Goal: Task Accomplishment & Management: Use online tool/utility

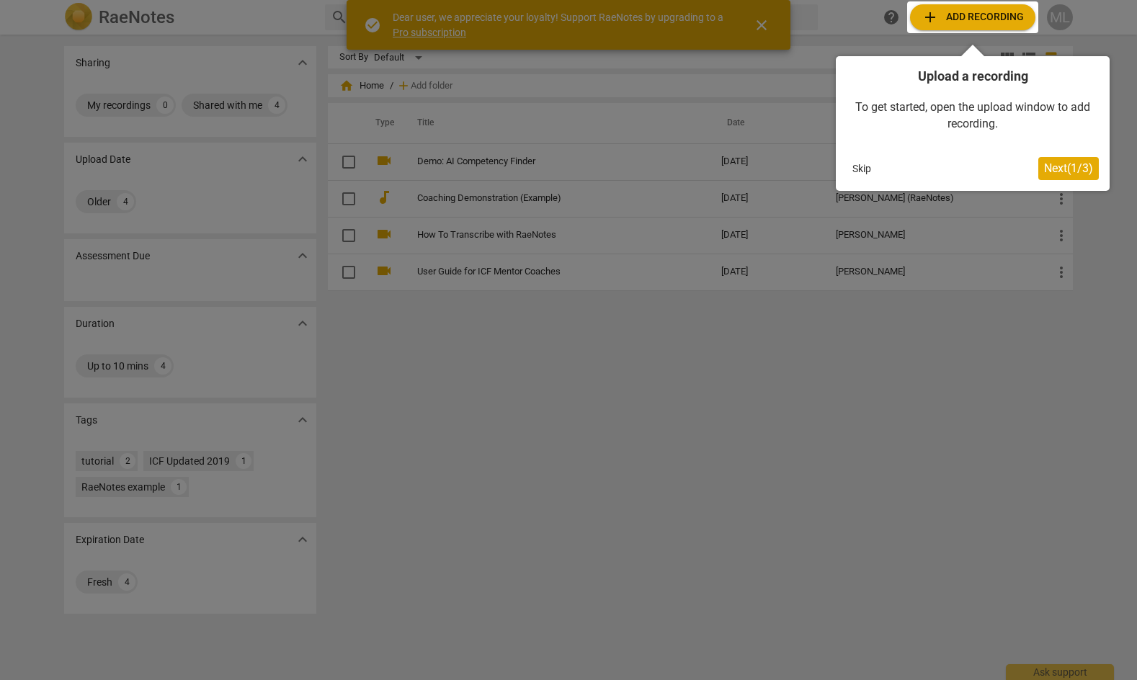
click at [971, 13] on div at bounding box center [972, 17] width 131 height 32
click at [1054, 169] on span "Next ( 1 / 3 )" at bounding box center [1068, 168] width 49 height 14
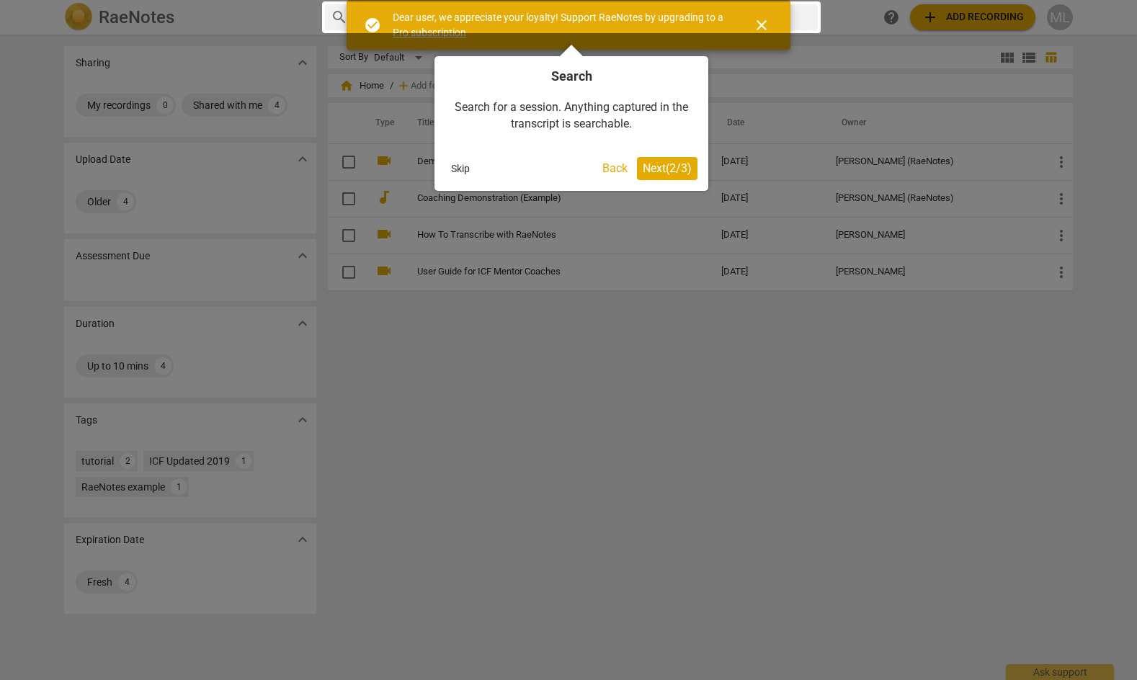
click at [674, 169] on span "Next ( 2 / 3 )" at bounding box center [667, 168] width 49 height 14
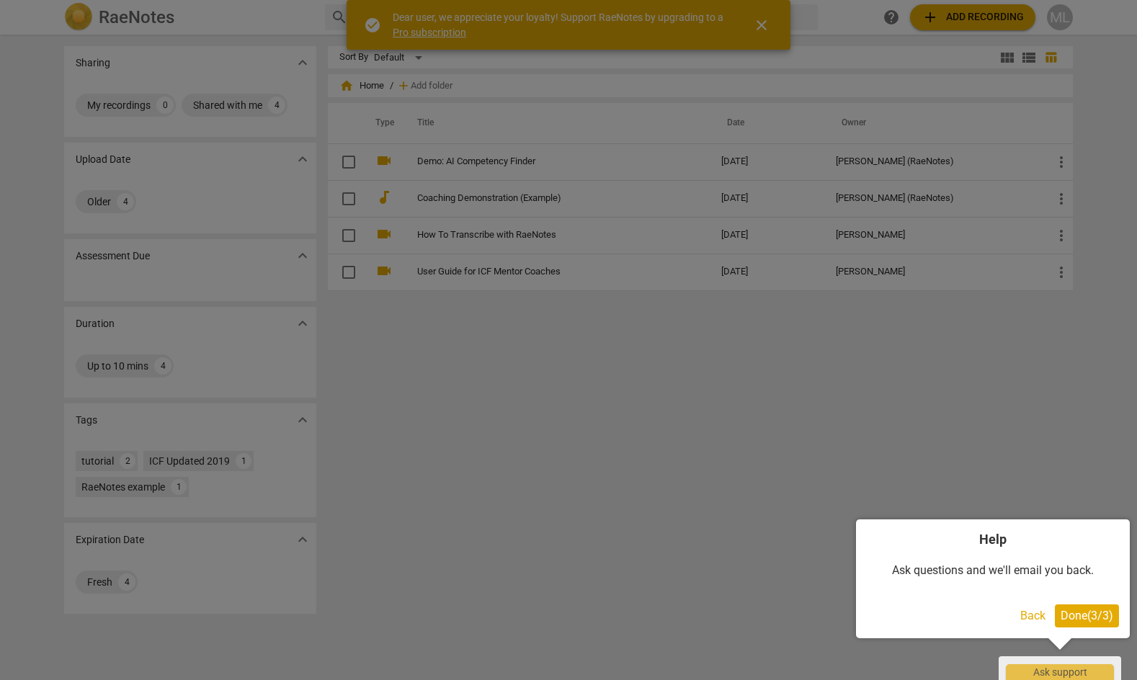
click at [1085, 622] on span "Done ( 3 / 3 )" at bounding box center [1086, 616] width 53 height 14
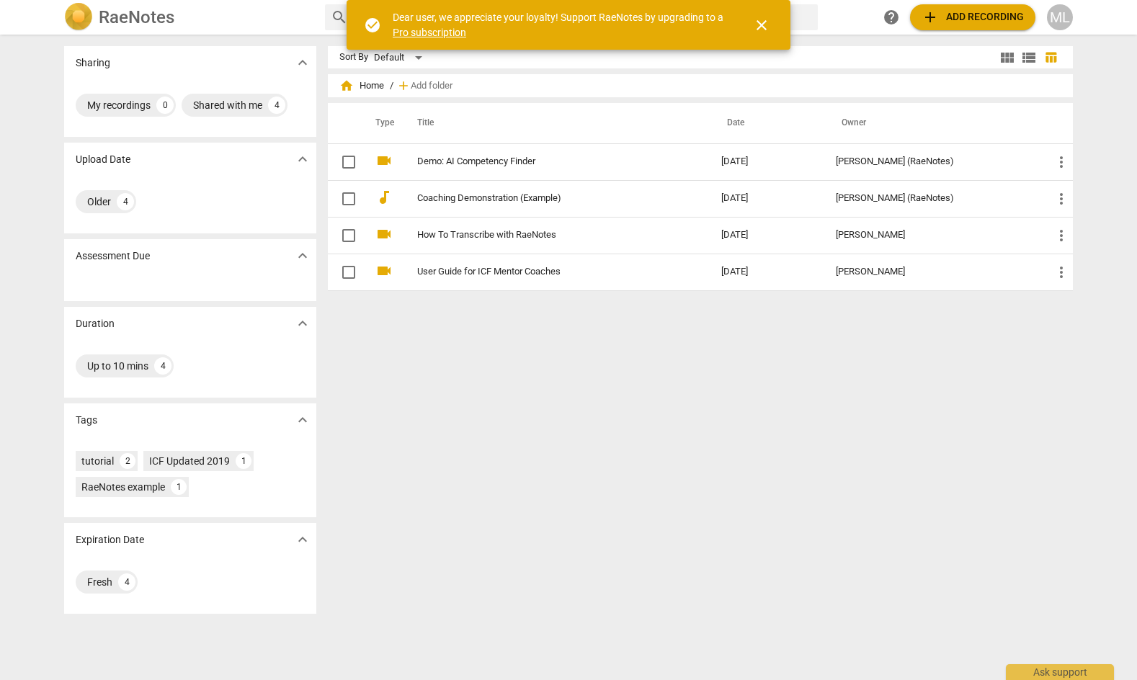
click at [765, 25] on span "close" at bounding box center [761, 25] width 17 height 17
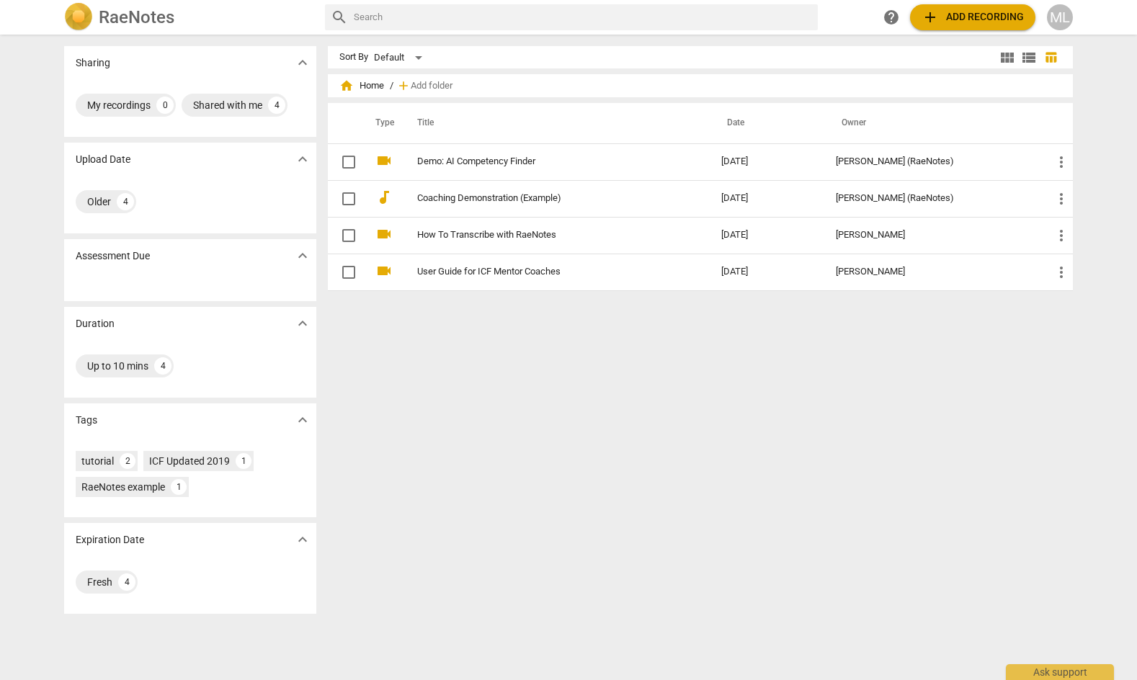
click at [975, 19] on span "add Add recording" at bounding box center [972, 17] width 102 height 17
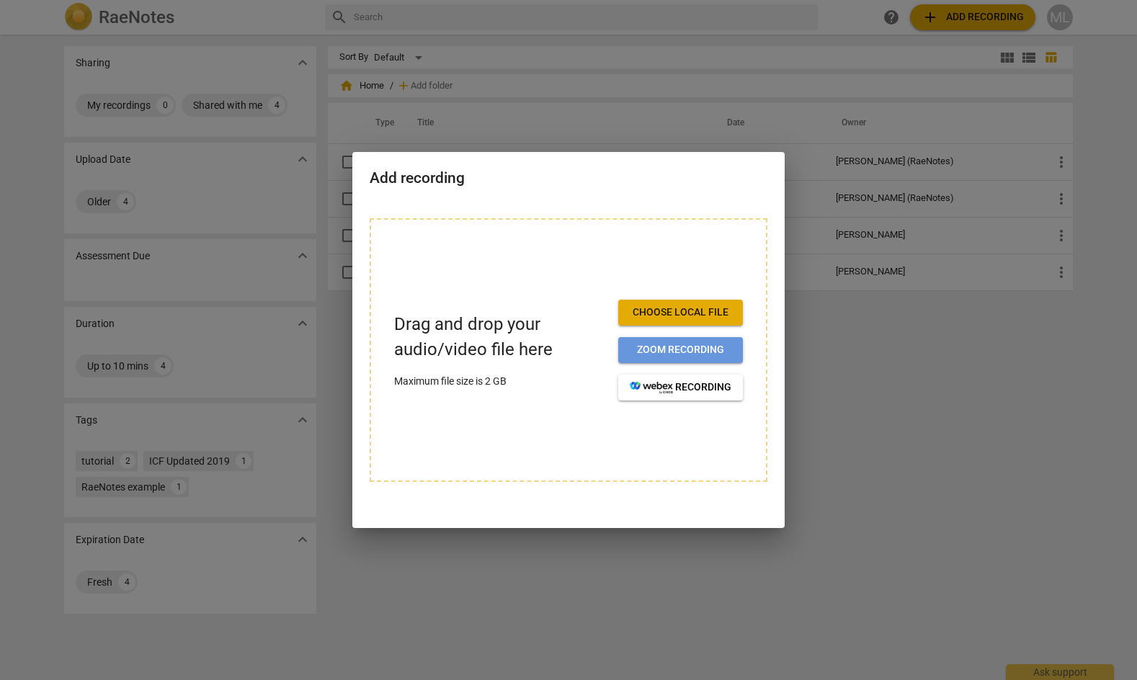
click at [686, 349] on span "Zoom recording" at bounding box center [681, 350] width 102 height 14
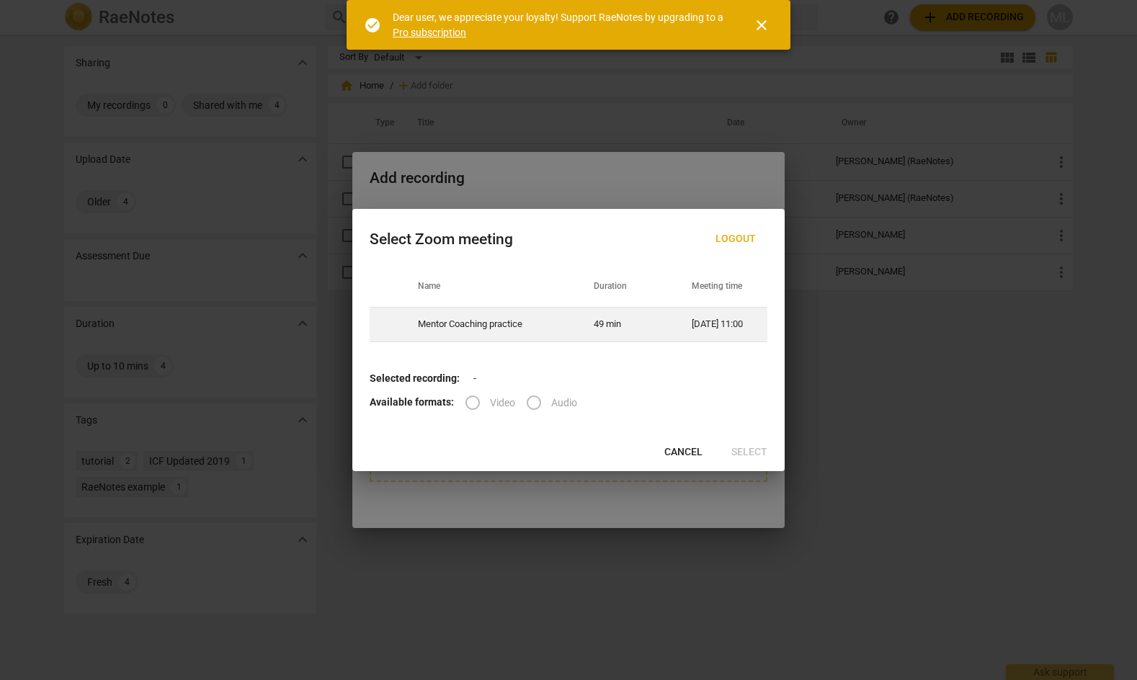
click at [382, 319] on span at bounding box center [383, 322] width 17 height 17
radio input "true"
click at [745, 454] on span "Select" at bounding box center [749, 452] width 36 height 14
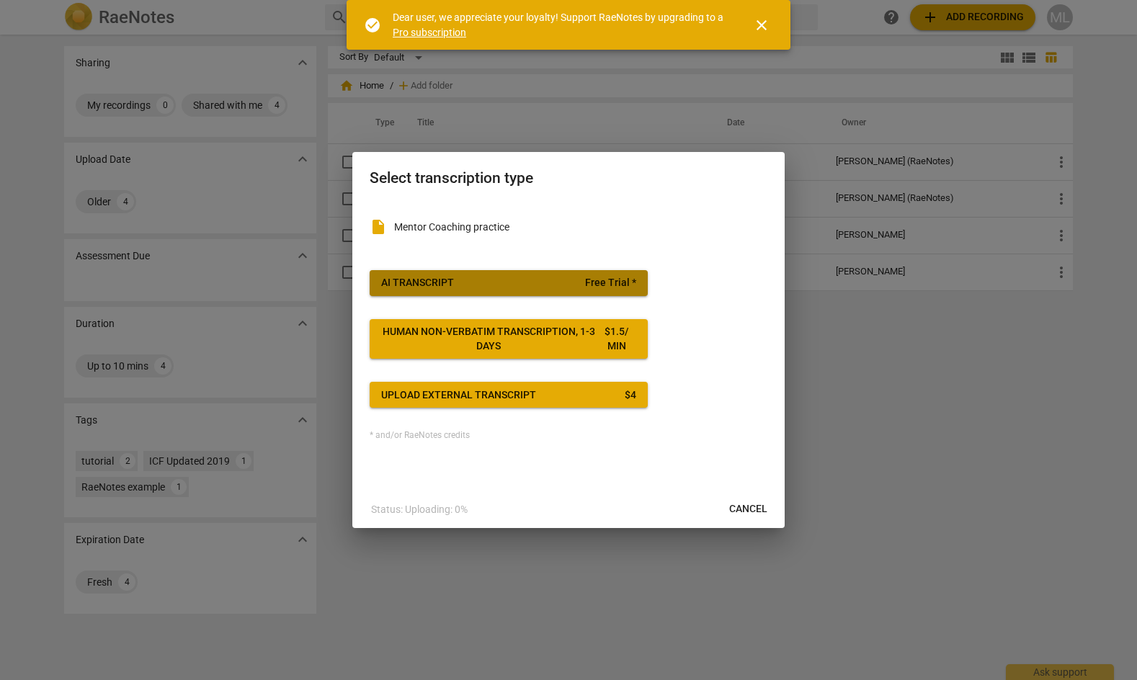
click at [516, 281] on span "AI Transcript Free Trial *" at bounding box center [508, 283] width 255 height 14
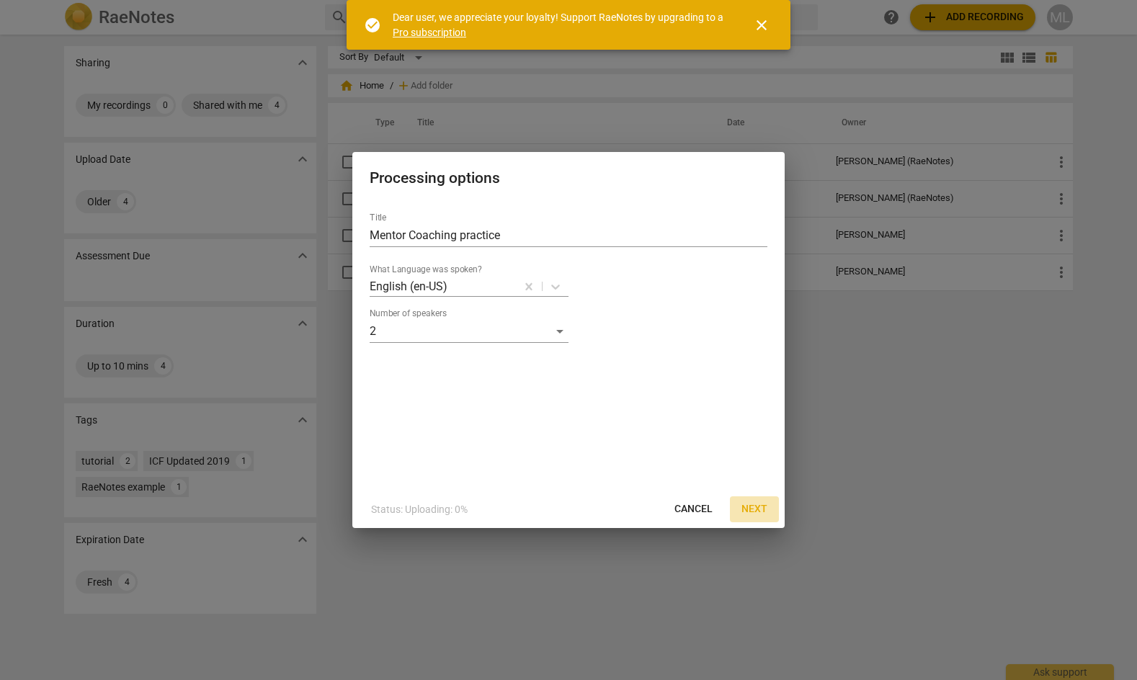
click at [750, 506] on span "Next" at bounding box center [754, 509] width 26 height 14
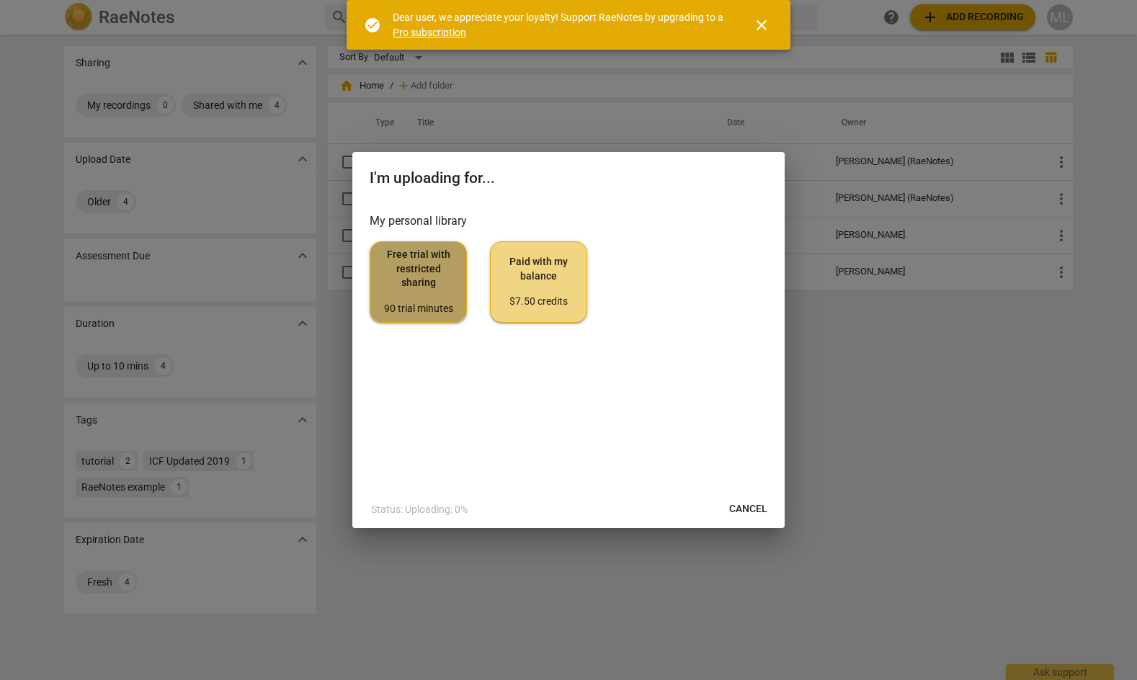
click at [419, 286] on span "Free trial with restricted sharing 90 trial minutes" at bounding box center [418, 282] width 73 height 68
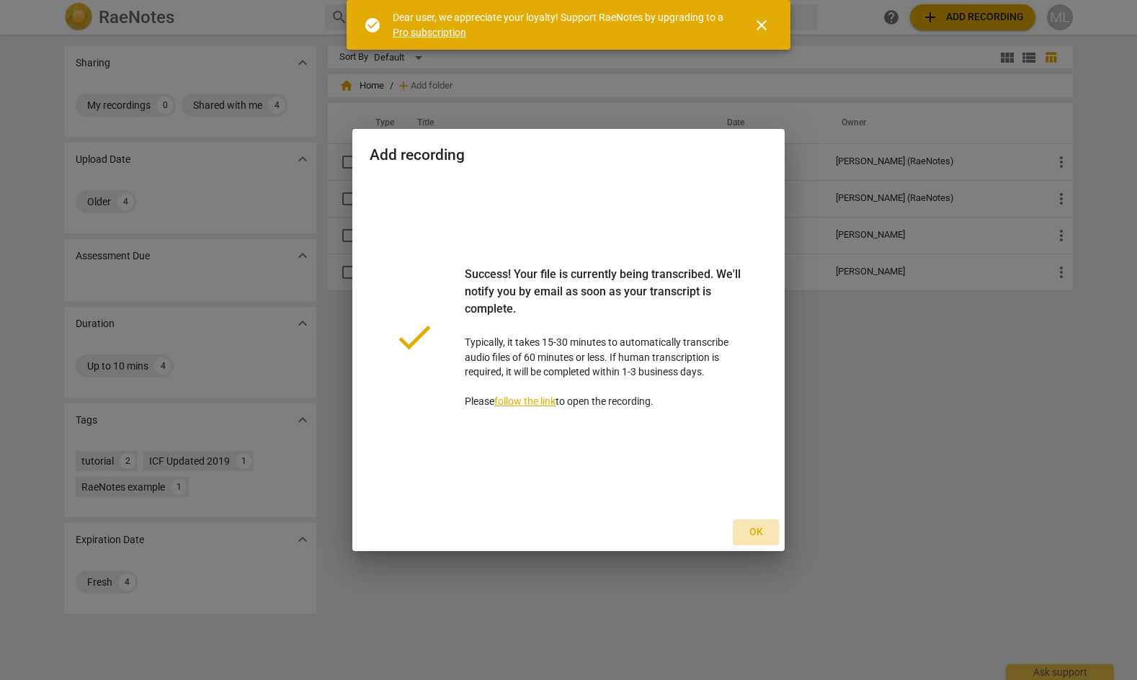
click at [761, 534] on span "Ok" at bounding box center [755, 532] width 23 height 14
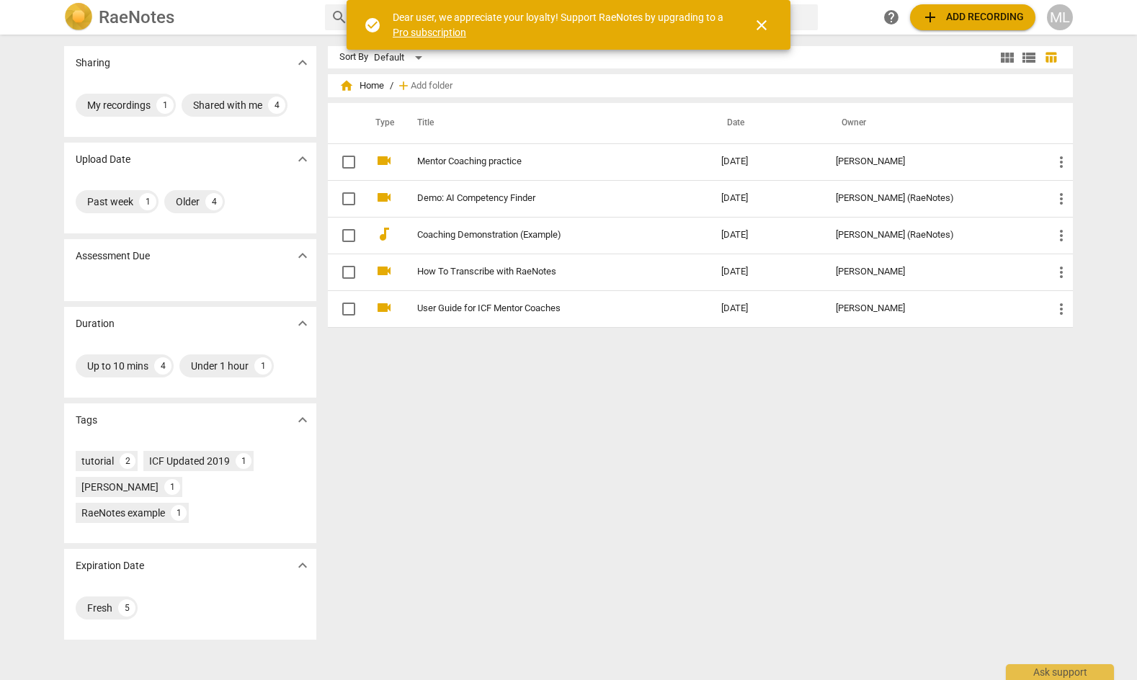
click at [983, 17] on span "add Add recording" at bounding box center [972, 17] width 102 height 17
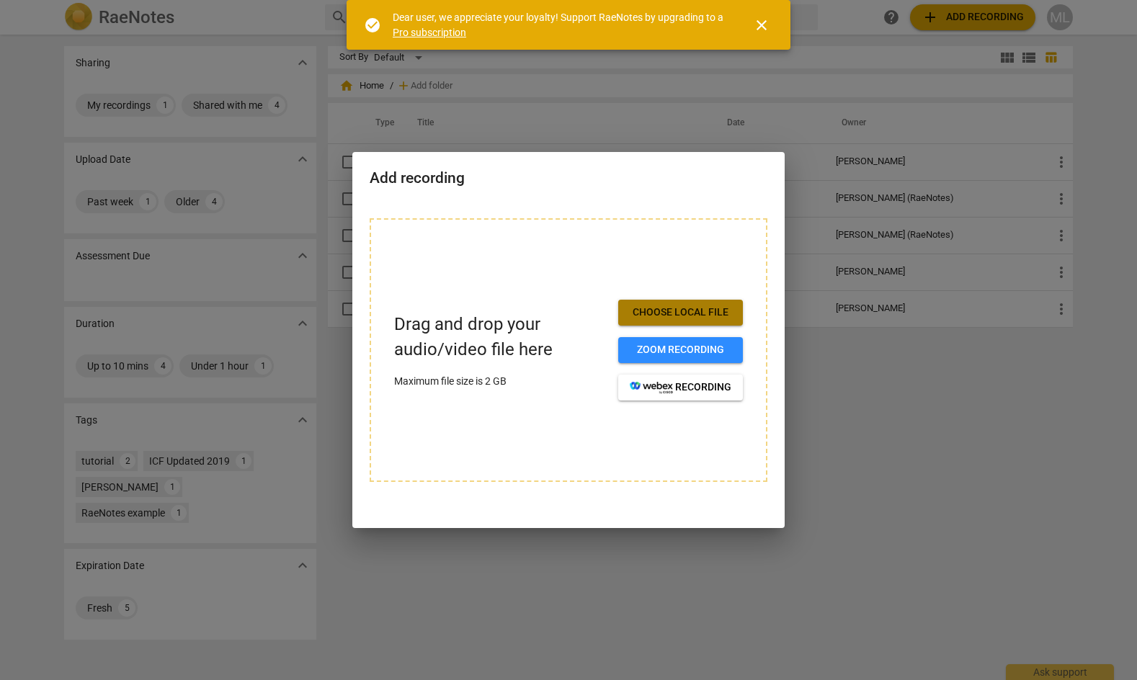
click at [652, 310] on span "Choose local file" at bounding box center [681, 312] width 102 height 14
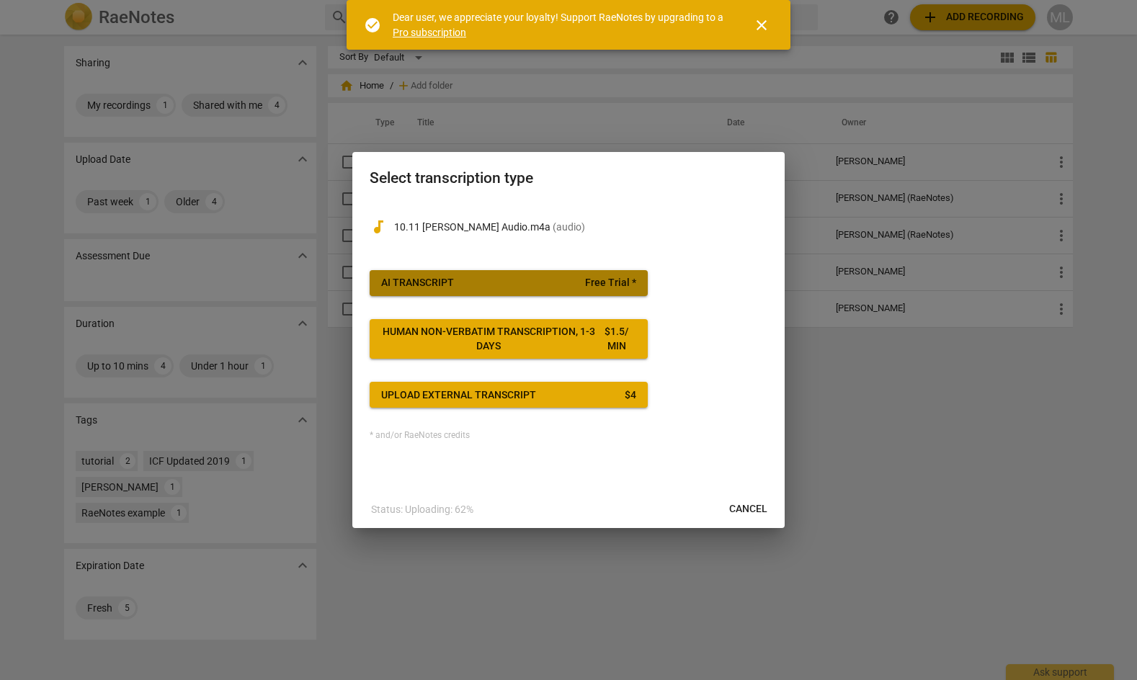
click at [447, 292] on button "AI Transcript Free Trial *" at bounding box center [509, 283] width 278 height 26
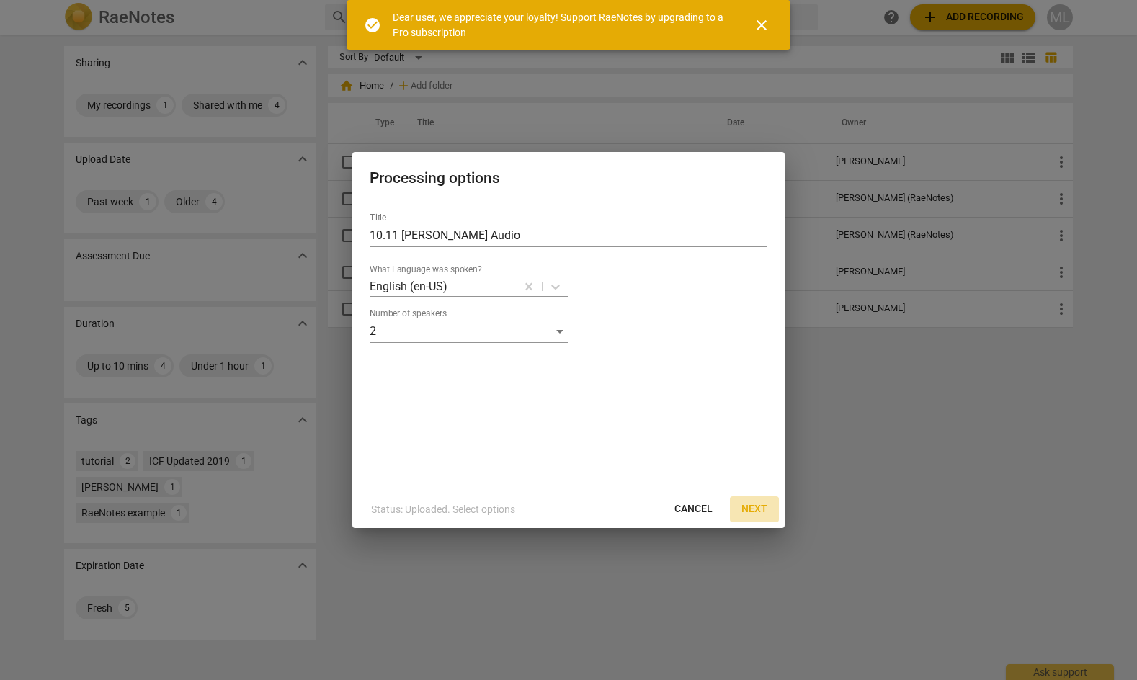
click at [758, 508] on span "Next" at bounding box center [754, 509] width 26 height 14
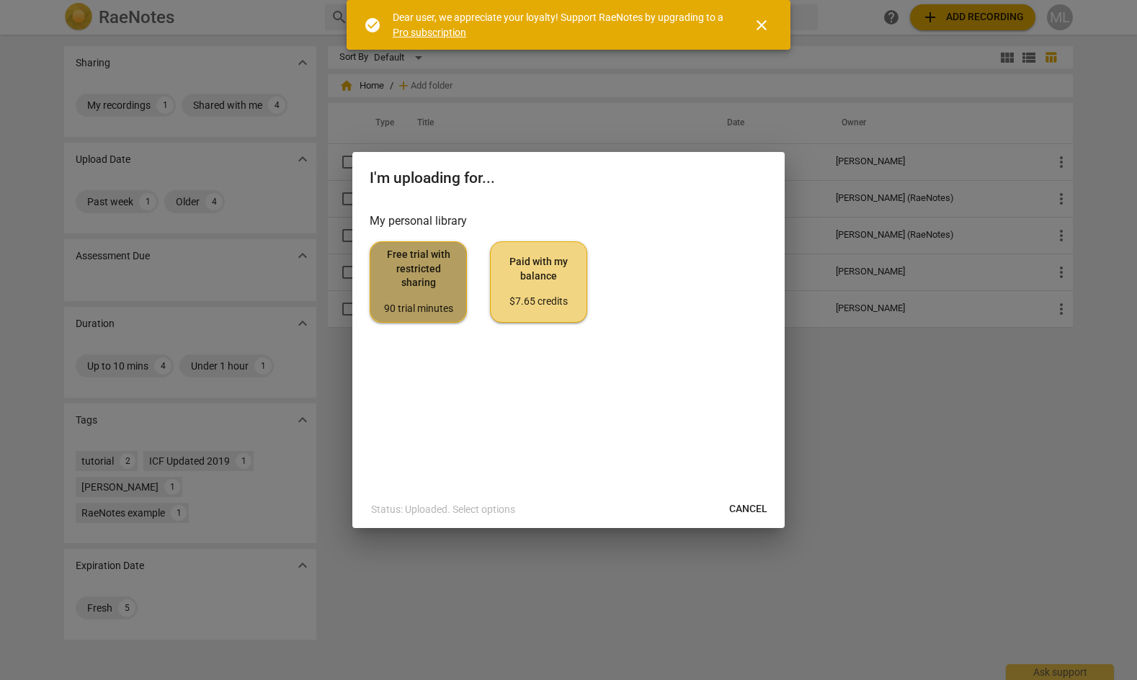
click at [426, 297] on span "Free trial with restricted sharing 90 trial minutes" at bounding box center [418, 282] width 73 height 68
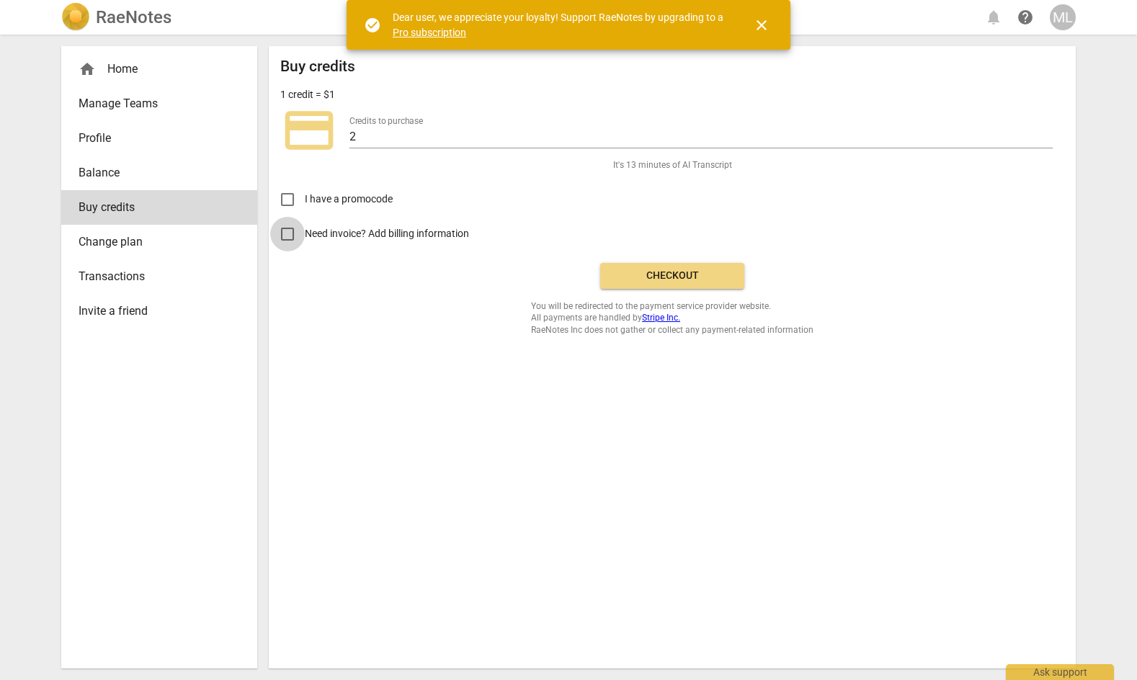
click at [287, 236] on input "Need invoice? Add billing information" at bounding box center [287, 234] width 35 height 35
checkbox input "true"
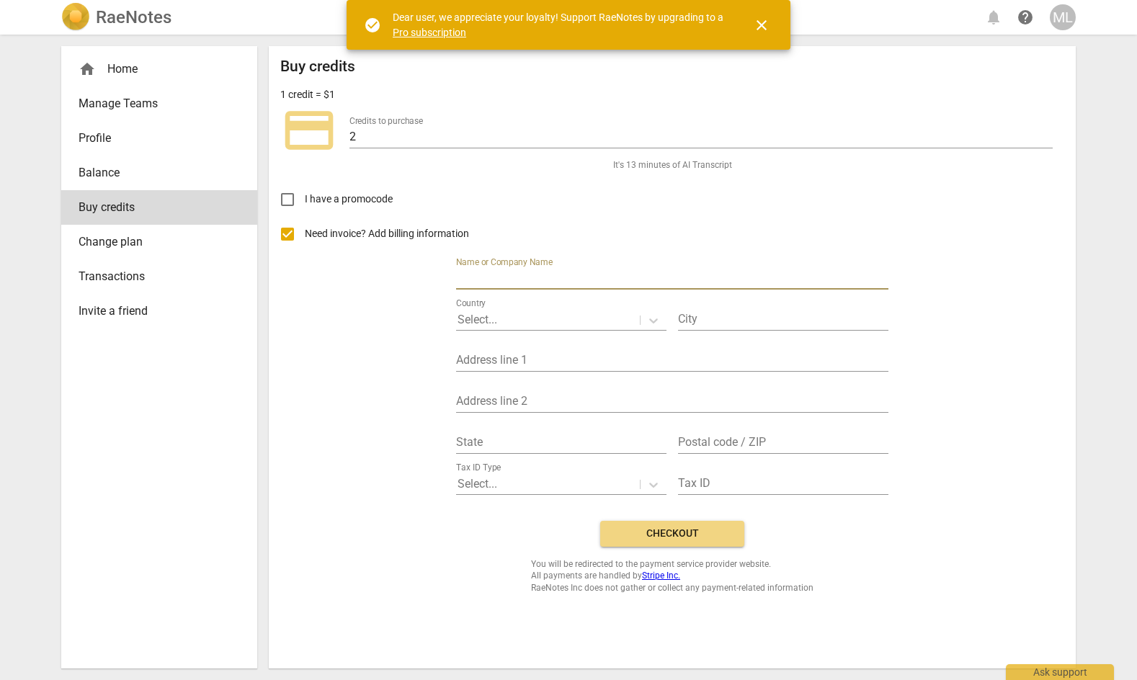
click at [506, 280] on input "text" at bounding box center [672, 279] width 432 height 21
type input "[PERSON_NAME]"
type input "[GEOGRAPHIC_DATA]"
type input "[STREET_ADDRESS]"
type input "509"
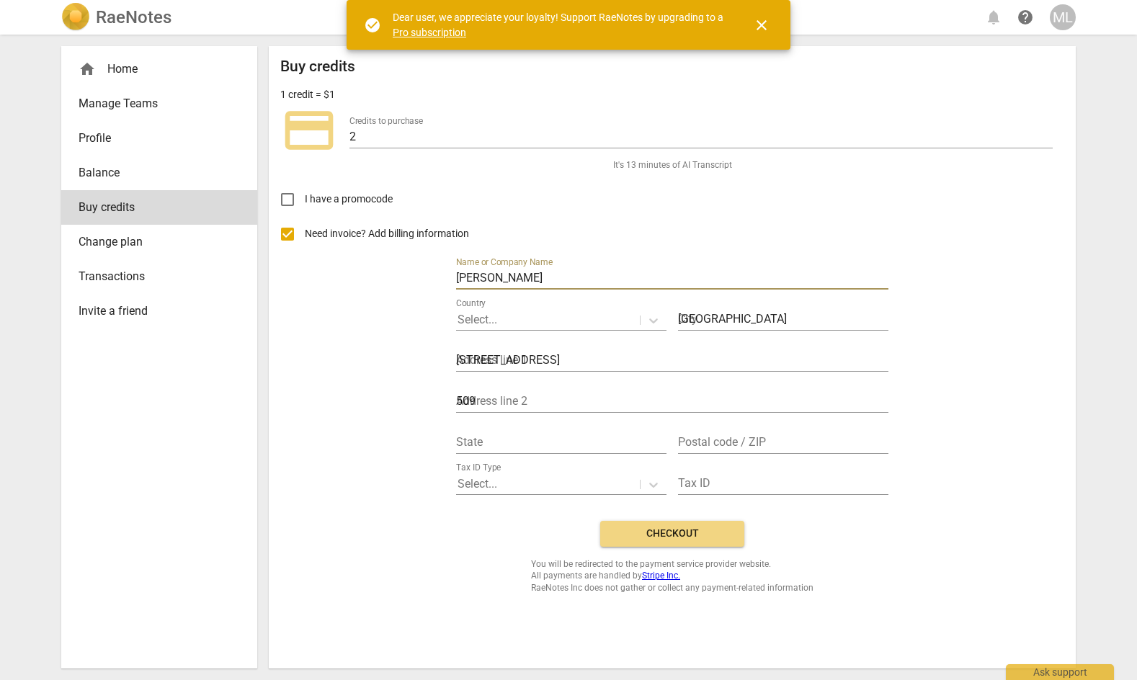
type input "NJ"
type input "07306"
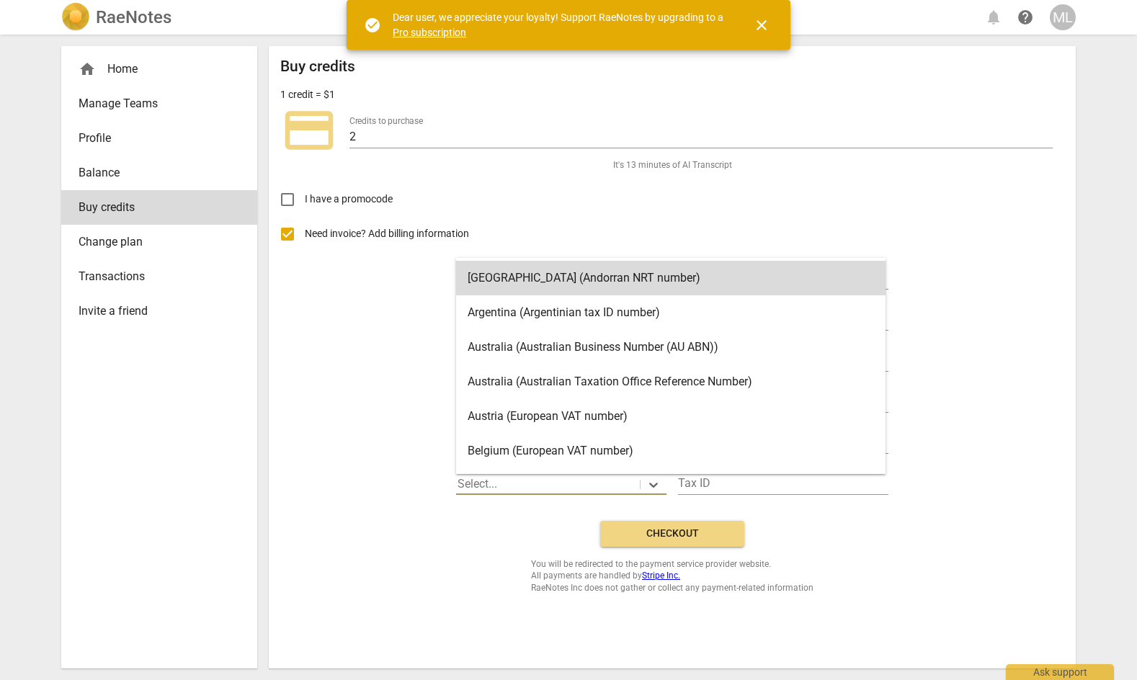
click at [599, 479] on div at bounding box center [547, 484] width 181 height 17
type input "un"
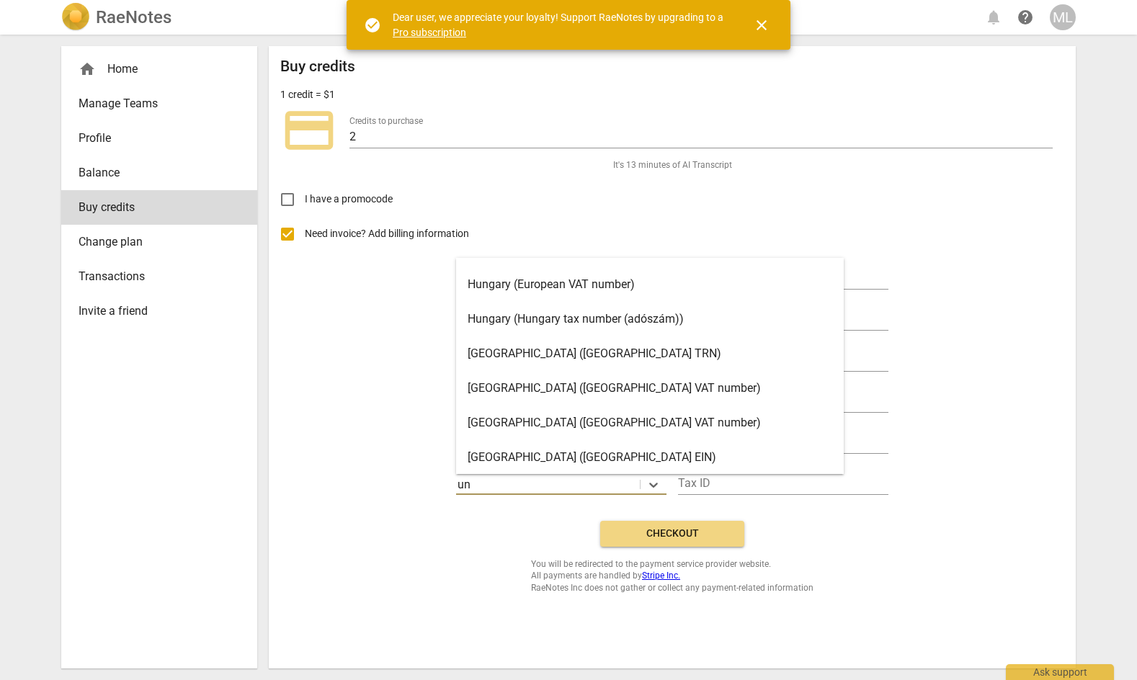
scroll to position [32, 0]
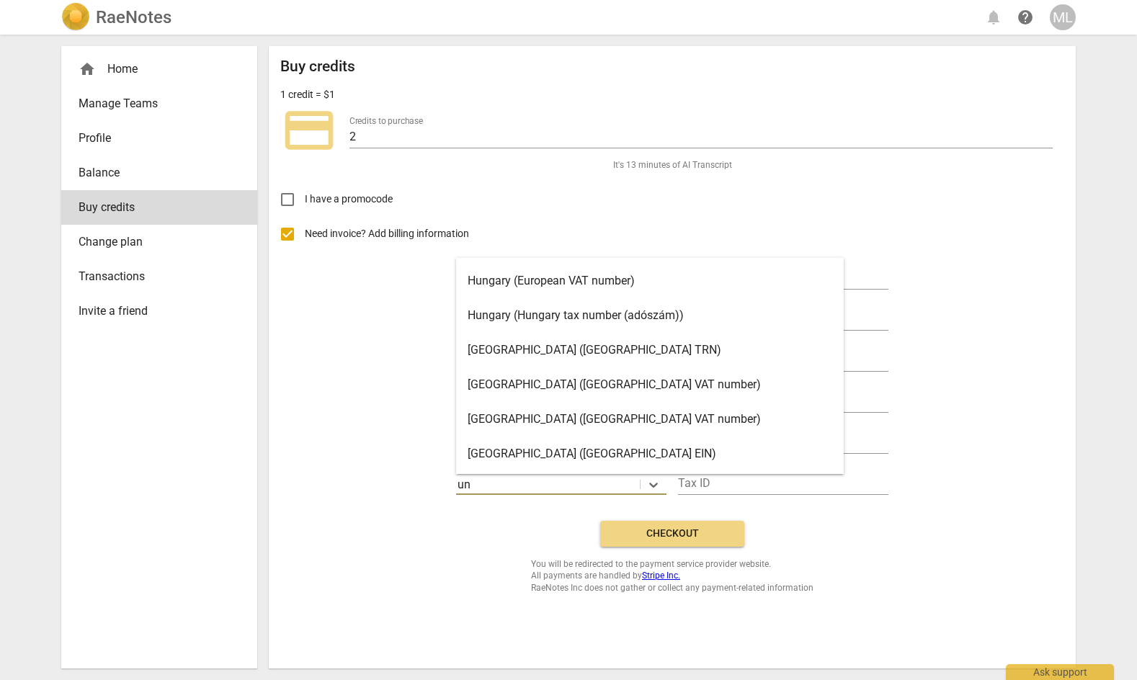
click at [567, 450] on div "[GEOGRAPHIC_DATA] ([GEOGRAPHIC_DATA] EIN)" at bounding box center [650, 454] width 388 height 35
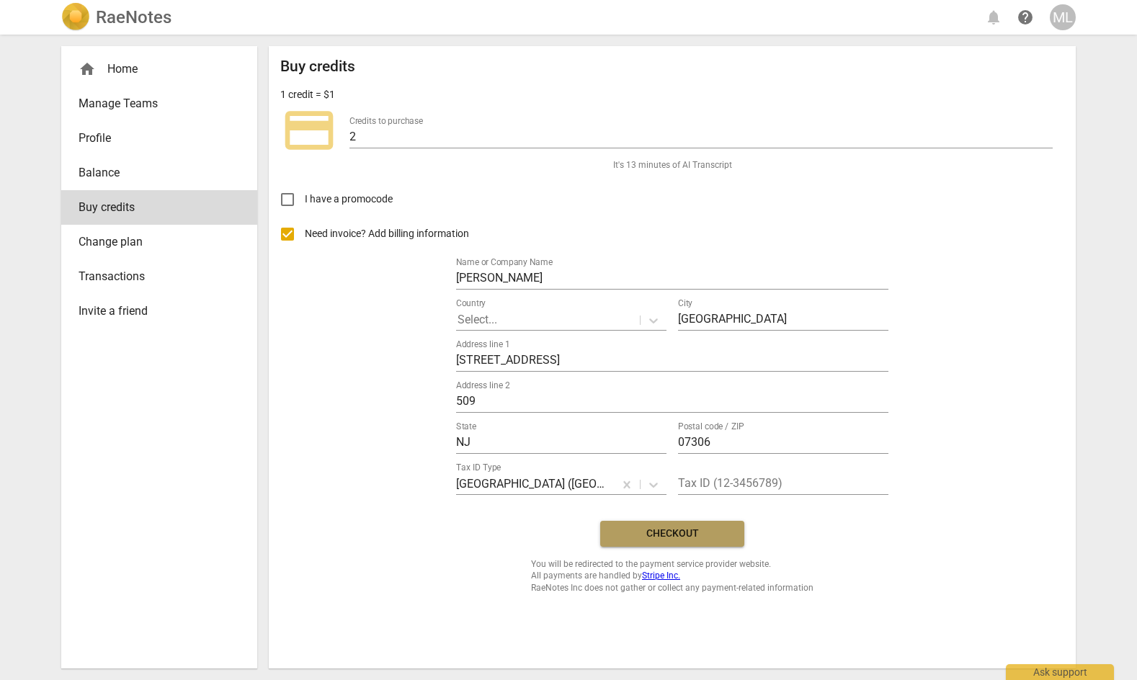
click at [672, 529] on span "Checkout" at bounding box center [672, 534] width 121 height 14
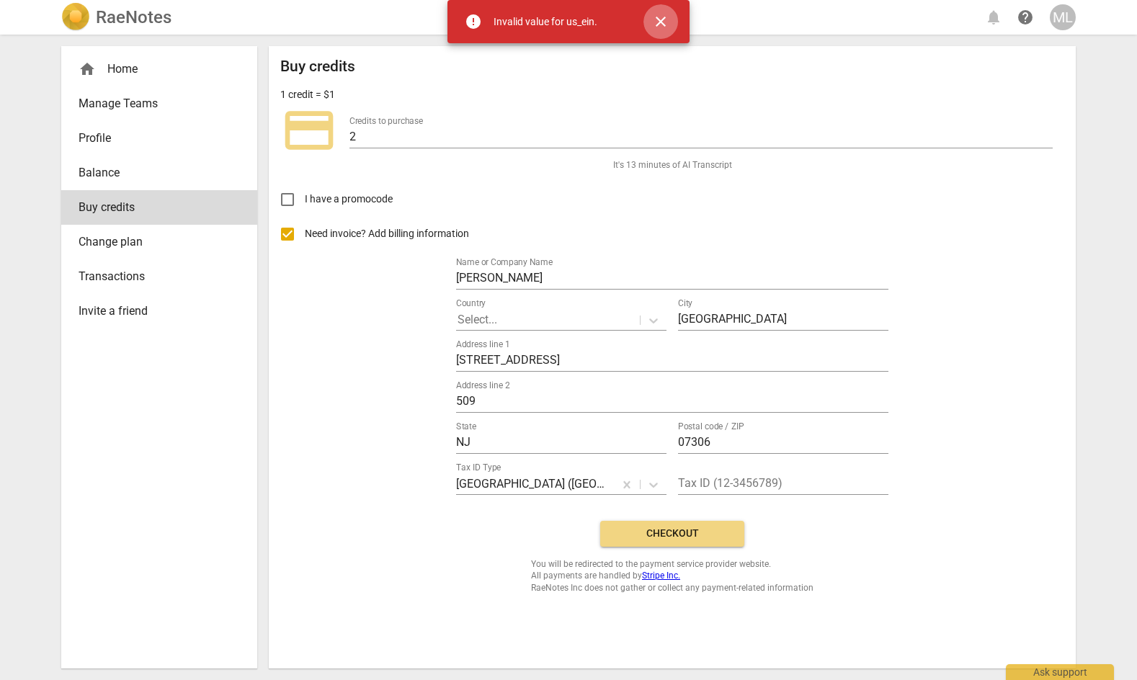
click at [655, 30] on span "close" at bounding box center [660, 21] width 17 height 17
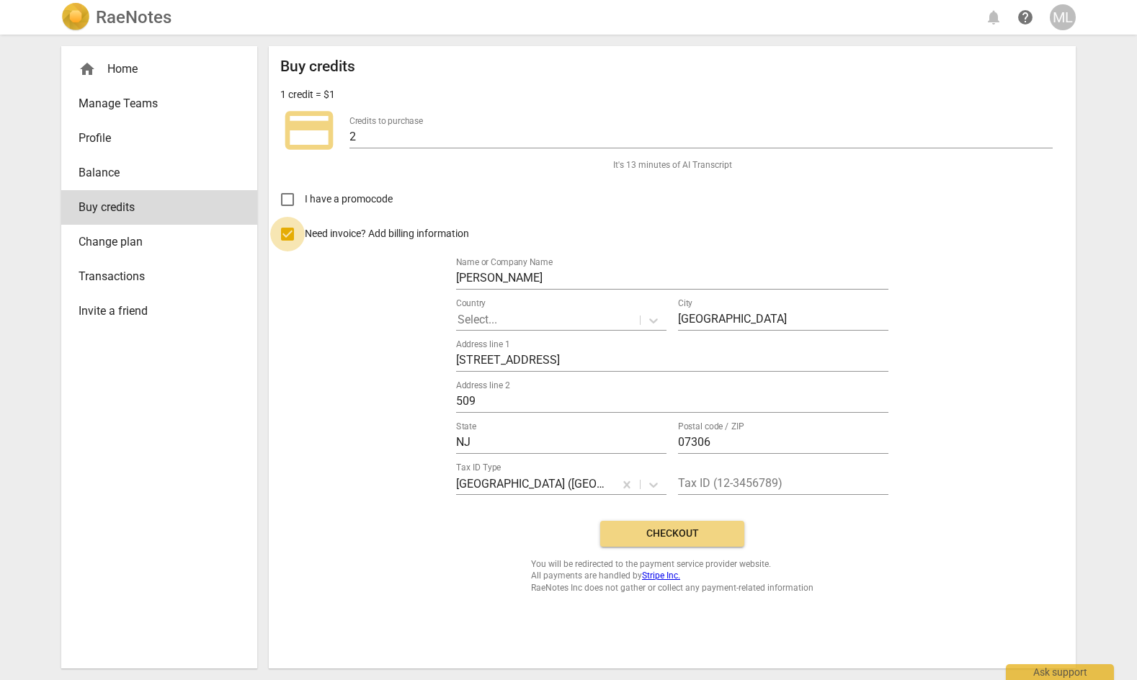
click at [291, 236] on input "Need invoice? Add billing information" at bounding box center [287, 234] width 35 height 35
checkbox input "false"
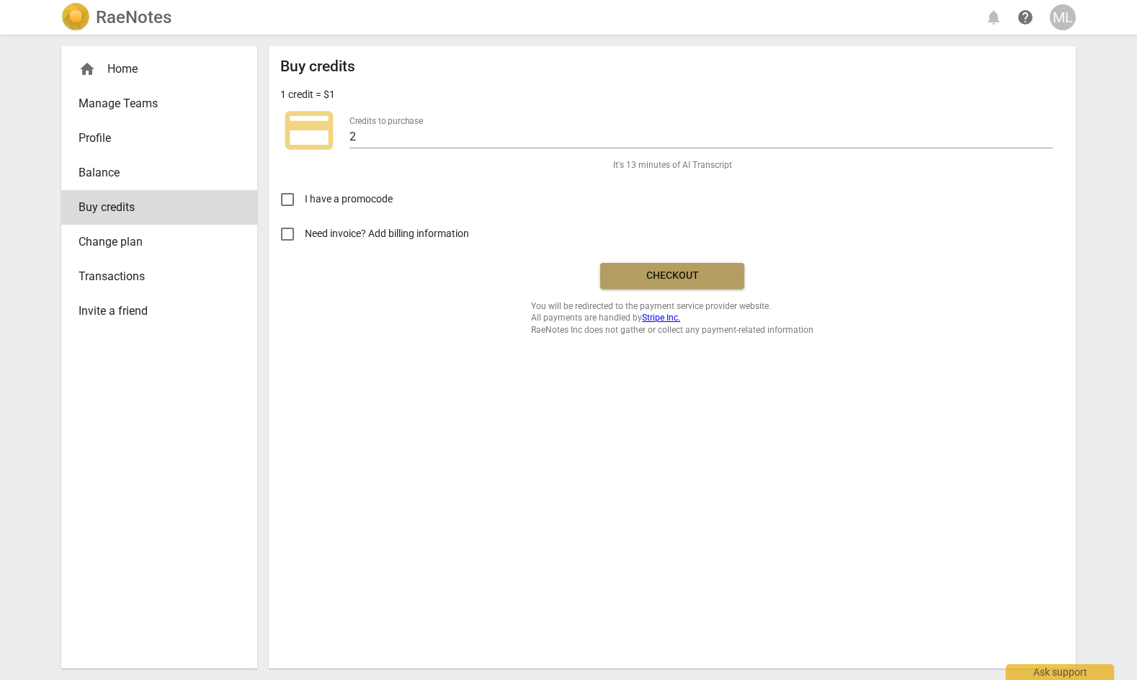
click at [659, 274] on span "Checkout" at bounding box center [672, 276] width 121 height 14
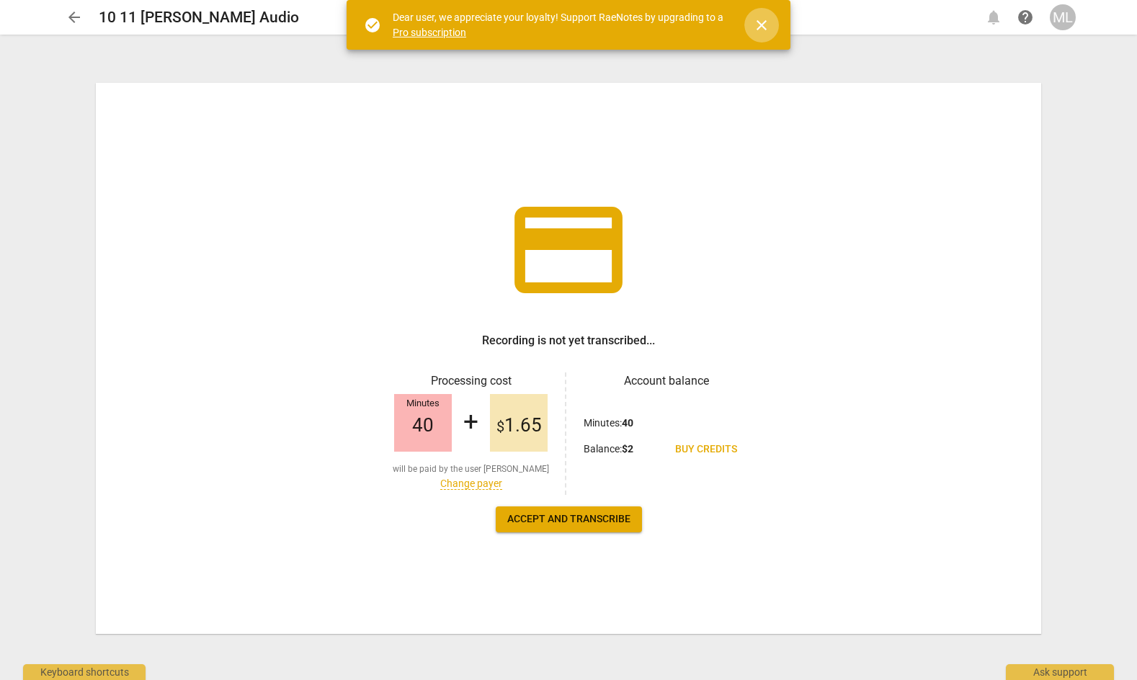
click at [757, 26] on span "close" at bounding box center [761, 25] width 17 height 17
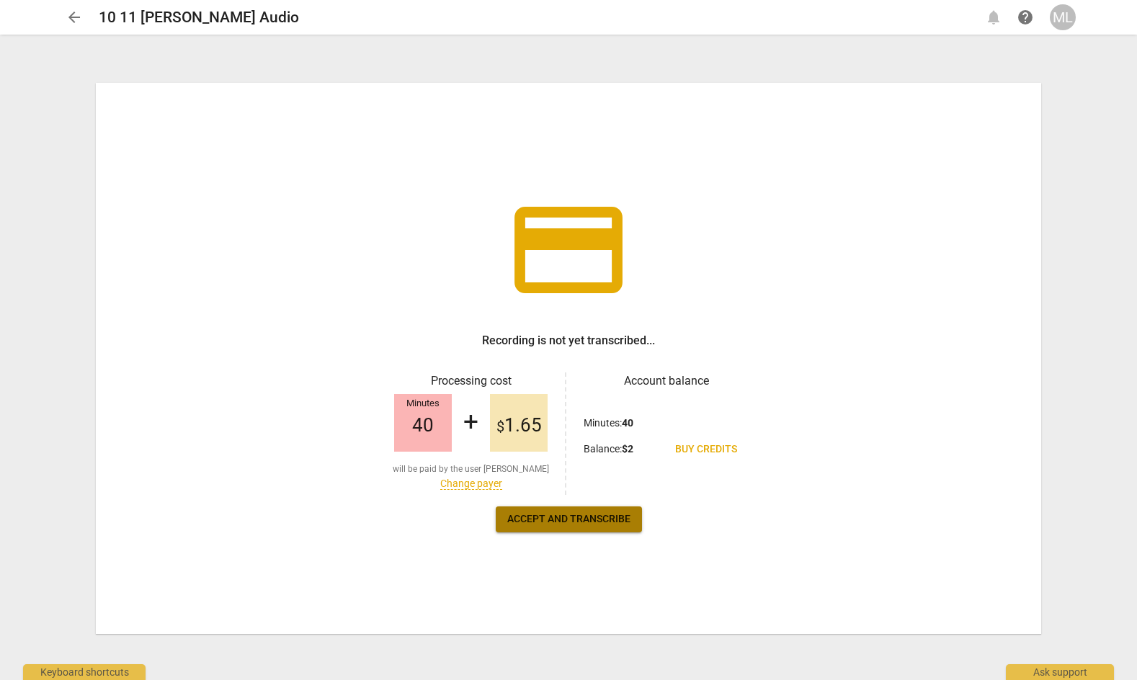
click at [616, 519] on span "Accept and transcribe" at bounding box center [568, 519] width 123 height 14
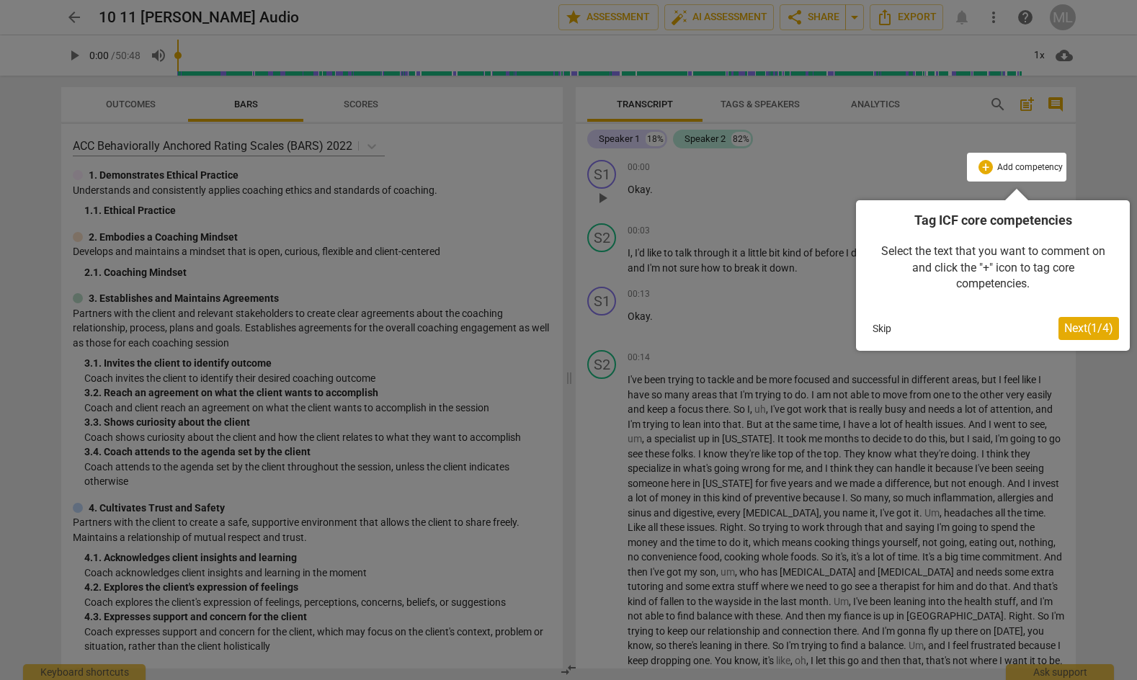
click at [368, 110] on div at bounding box center [568, 340] width 1137 height 680
click at [364, 105] on div at bounding box center [568, 340] width 1137 height 680
drag, startPoint x: 561, startPoint y: 382, endPoint x: 561, endPoint y: 427, distance: 44.7
click at [561, 427] on div at bounding box center [568, 340] width 1137 height 680
click at [1084, 328] on span "Next ( 1 / 4 )" at bounding box center [1088, 328] width 49 height 14
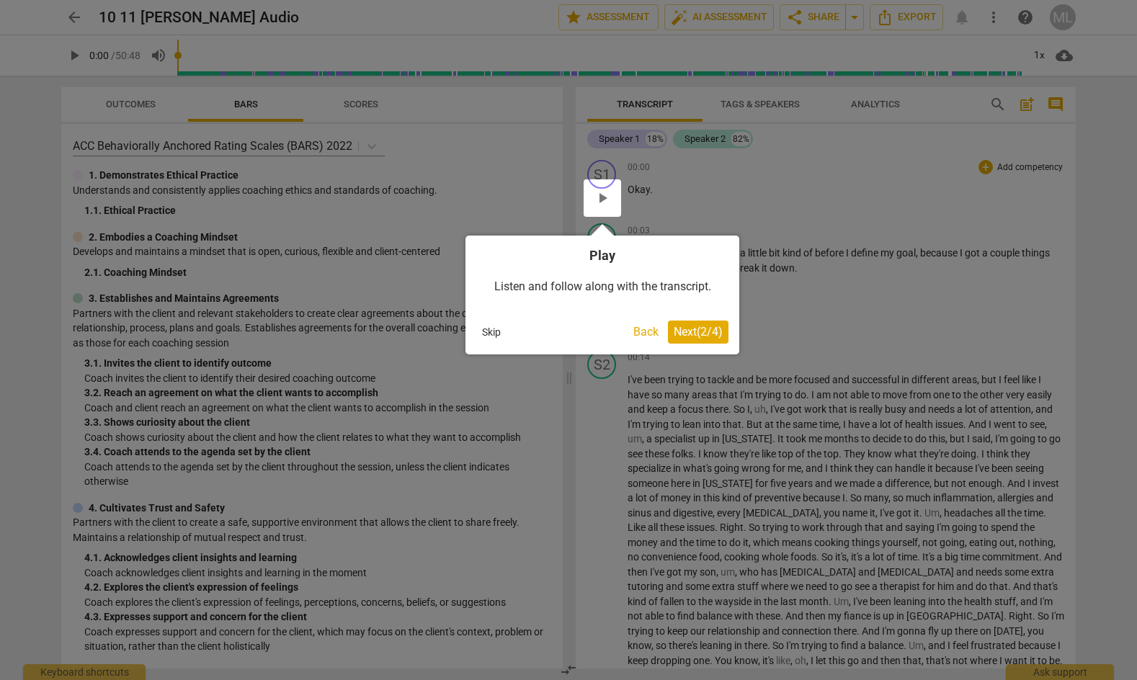
click at [710, 334] on span "Next ( 2 / 4 )" at bounding box center [697, 332] width 49 height 14
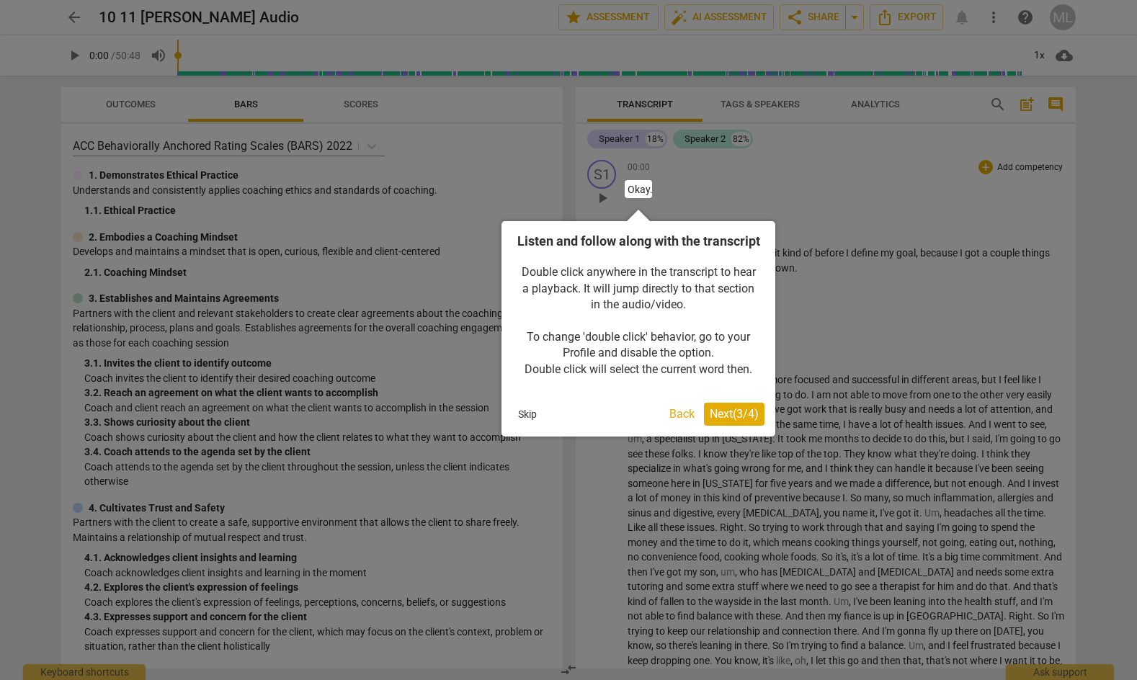
click at [714, 421] on span "Next ( 3 / 4 )" at bounding box center [734, 414] width 49 height 14
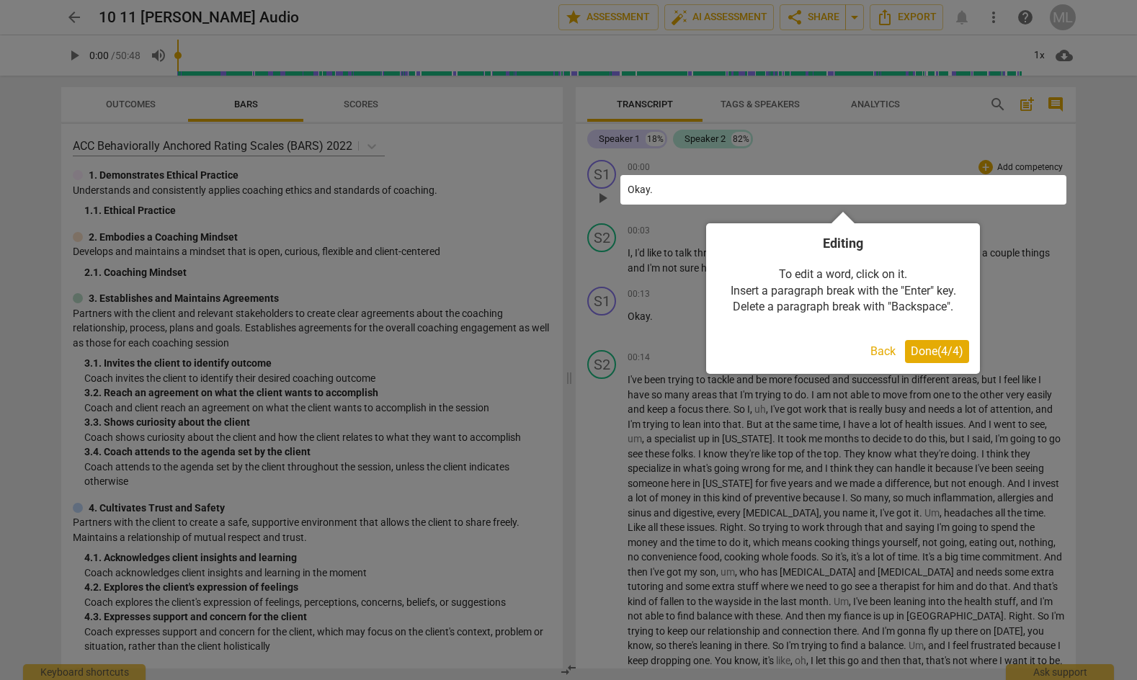
click at [913, 357] on span "Done ( 4 / 4 )" at bounding box center [936, 351] width 53 height 14
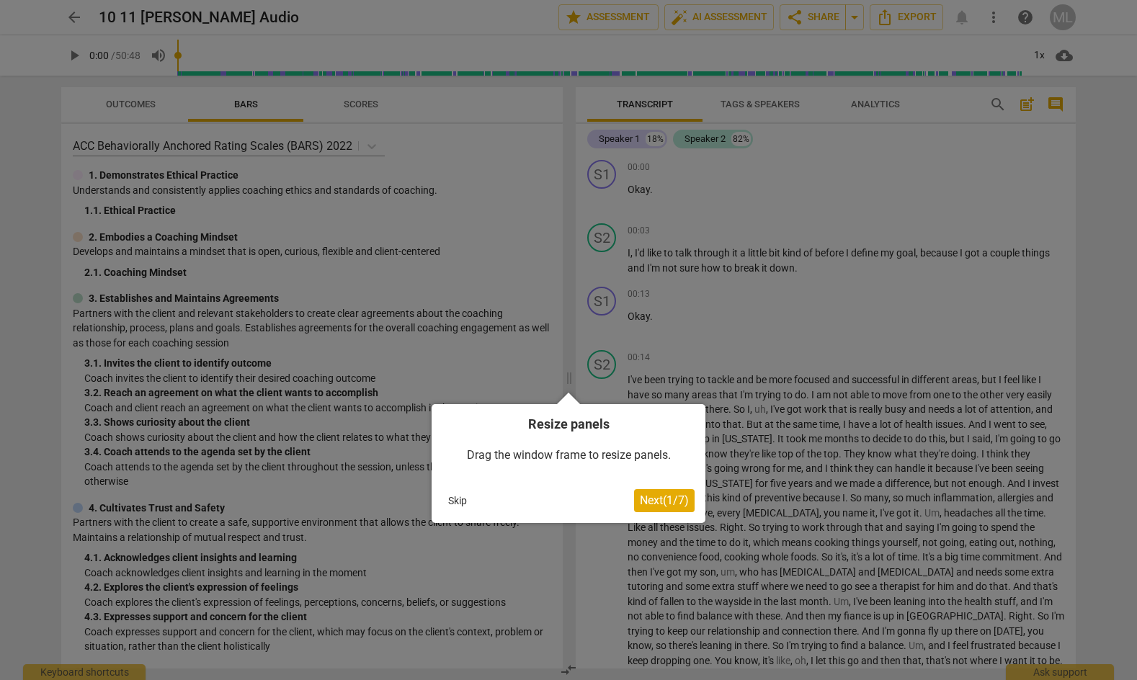
click at [652, 499] on span "Next ( 1 / 7 )" at bounding box center [664, 500] width 49 height 14
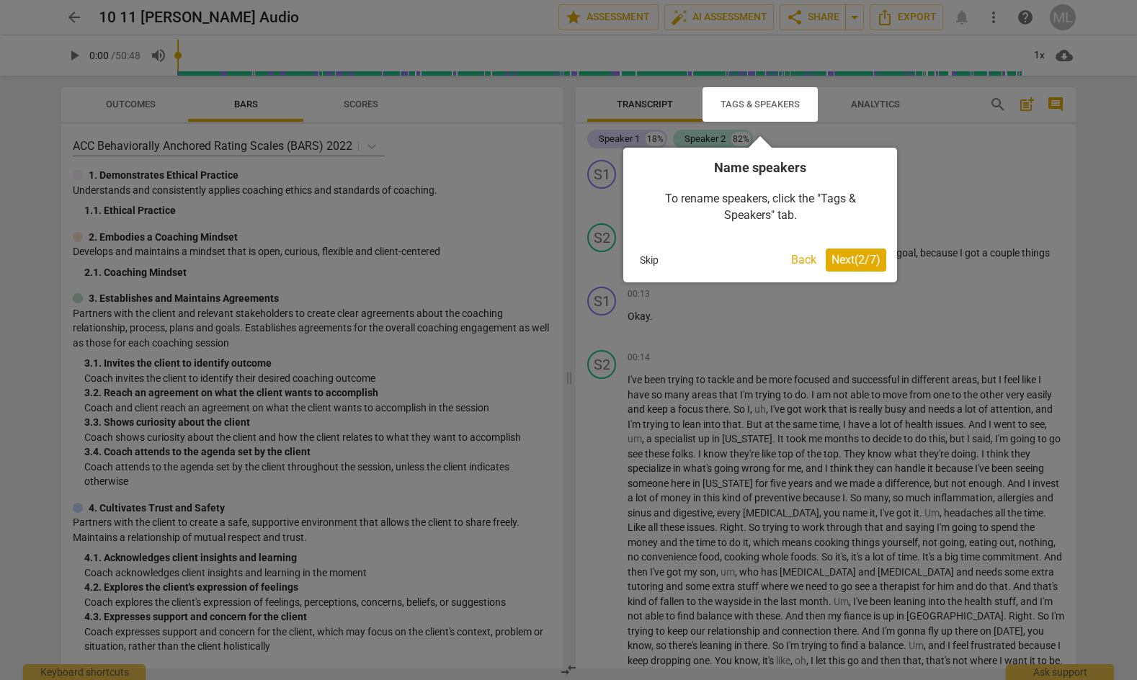
click at [849, 262] on span "Next ( 2 / 7 )" at bounding box center [855, 260] width 49 height 14
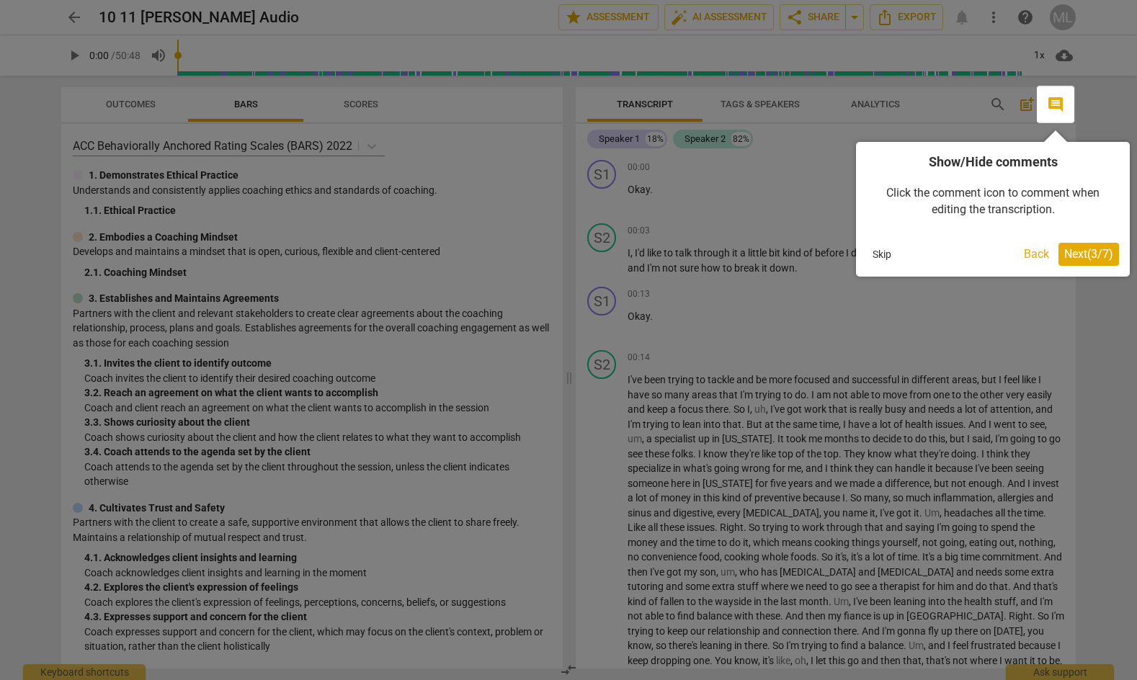
click at [1078, 254] on span "Next ( 3 / 7 )" at bounding box center [1088, 254] width 49 height 14
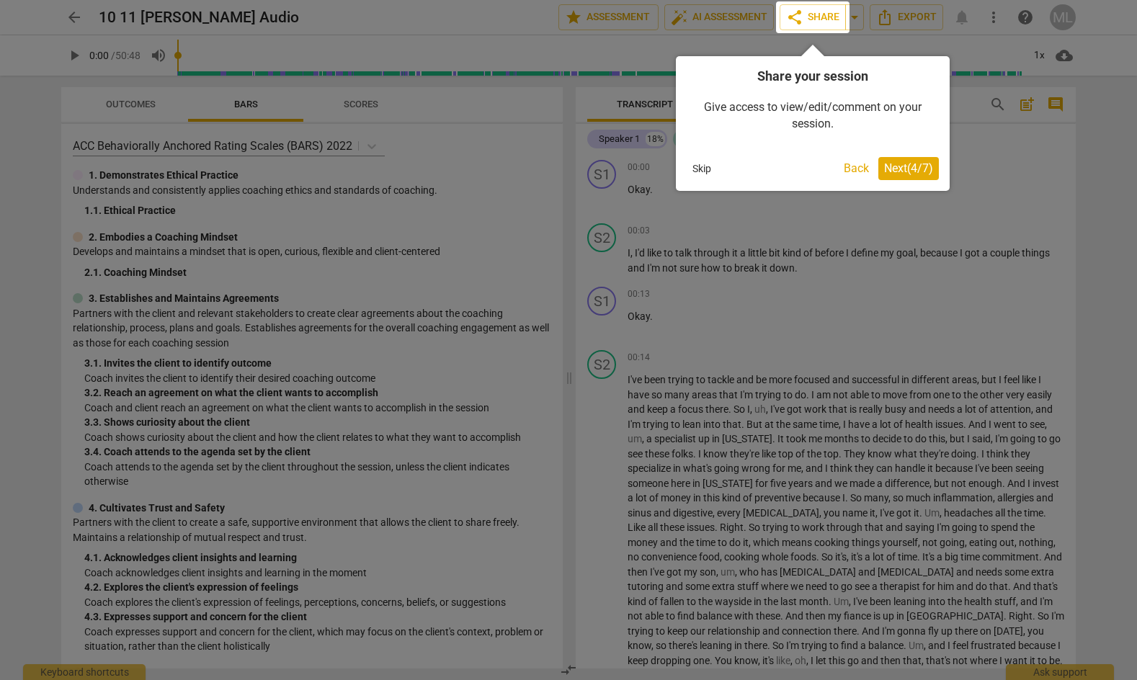
click at [903, 178] on button "Next ( 4 / 7 )" at bounding box center [908, 168] width 61 height 23
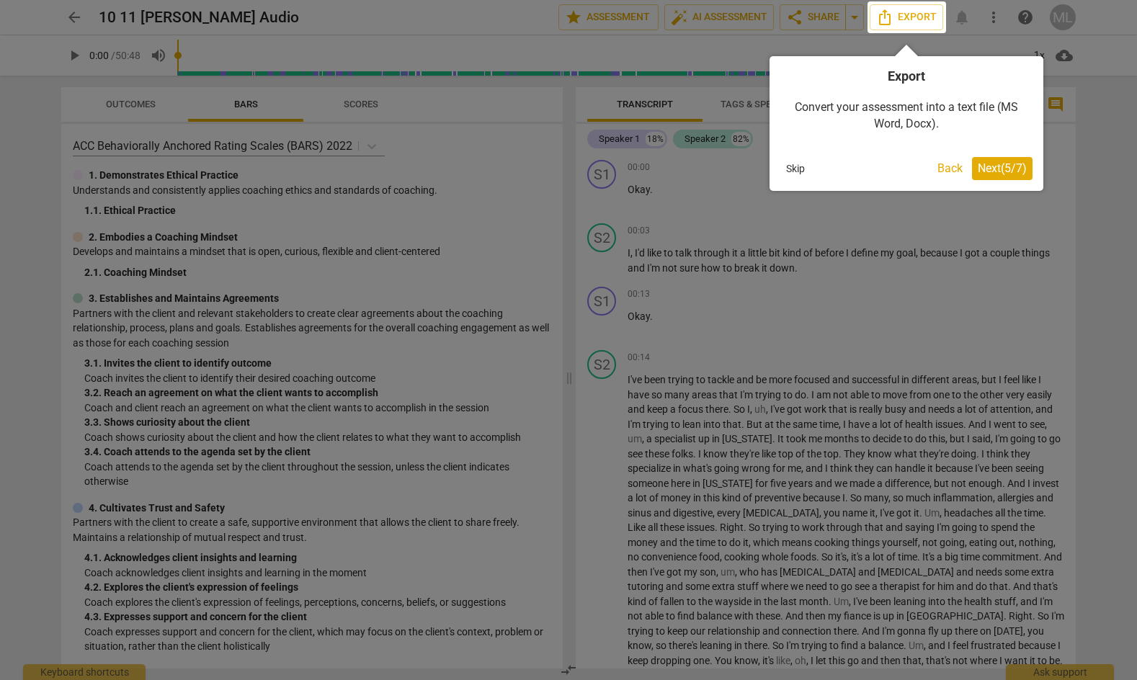
click at [1002, 171] on span "Next ( 5 / 7 )" at bounding box center [1001, 168] width 49 height 14
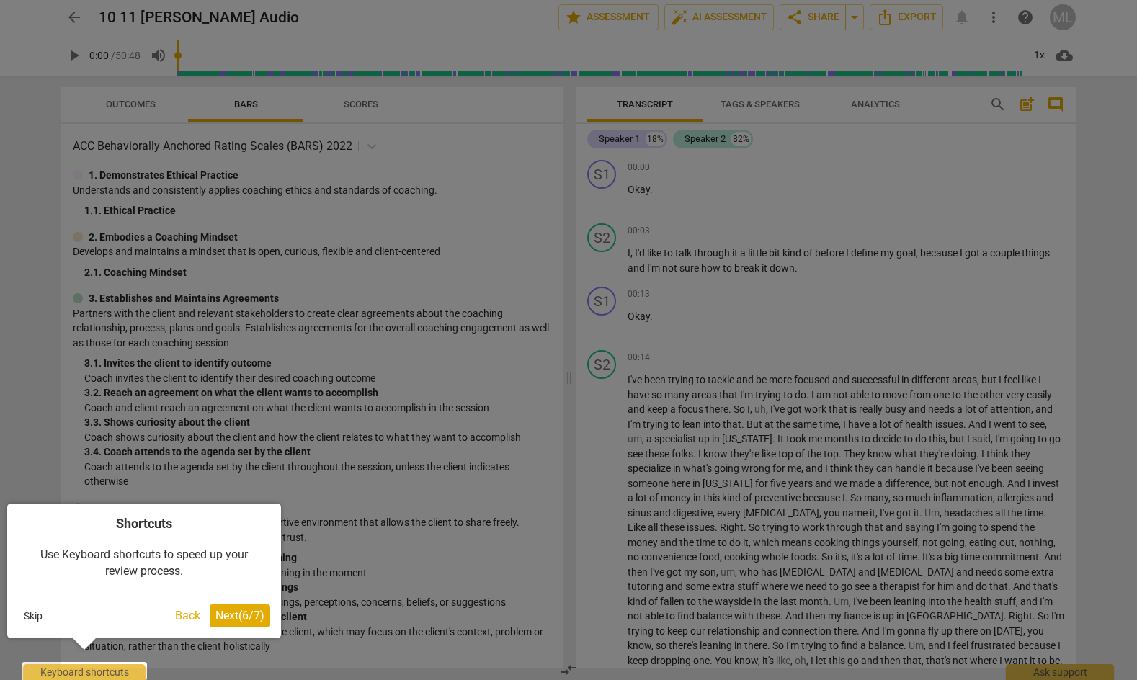
click at [231, 619] on span "Next ( 6 / 7 )" at bounding box center [239, 616] width 49 height 14
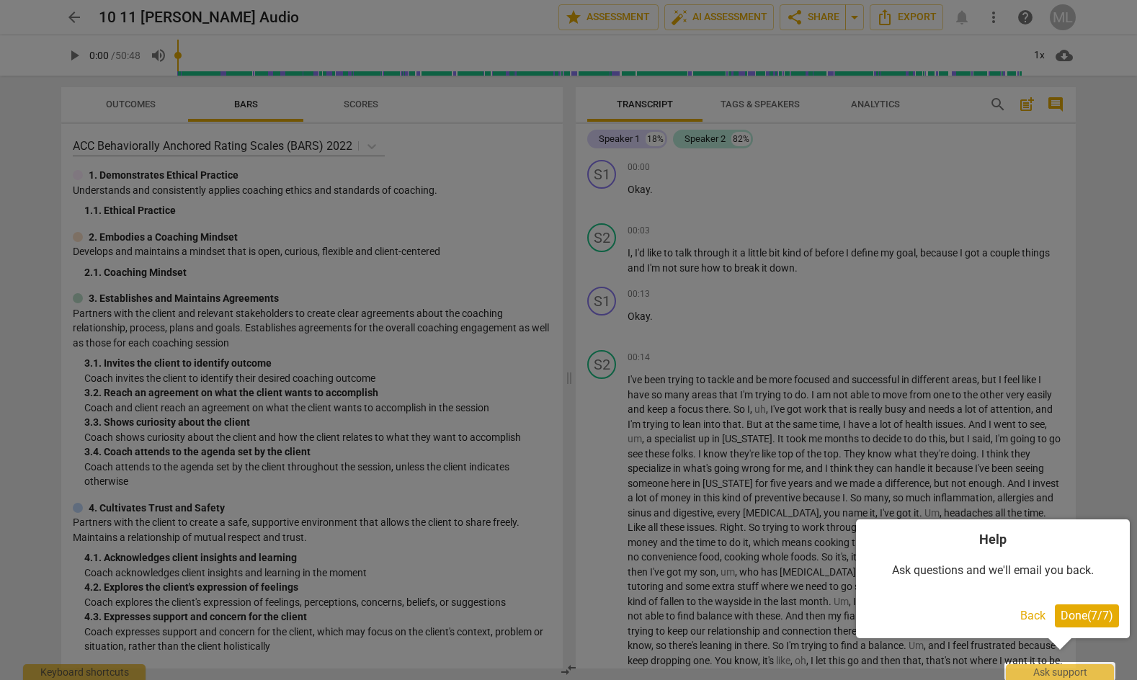
click at [1070, 609] on span "Done ( 7 / 7 )" at bounding box center [1086, 616] width 53 height 14
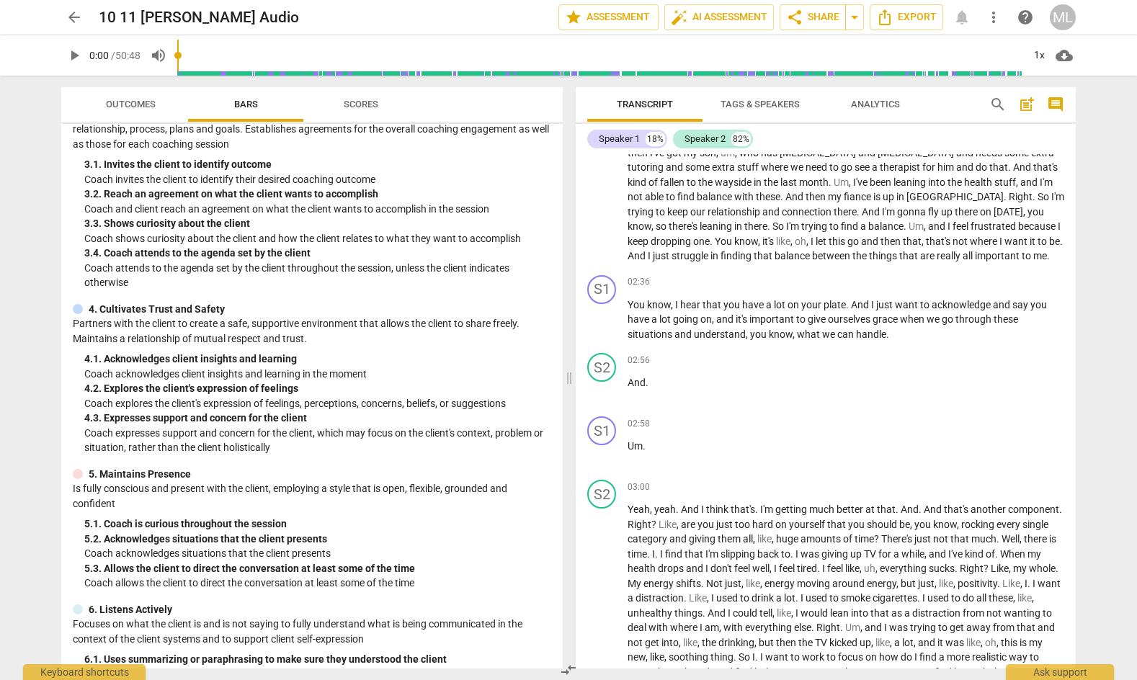
scroll to position [201, 0]
click at [987, 286] on div "+" at bounding box center [985, 282] width 14 height 14
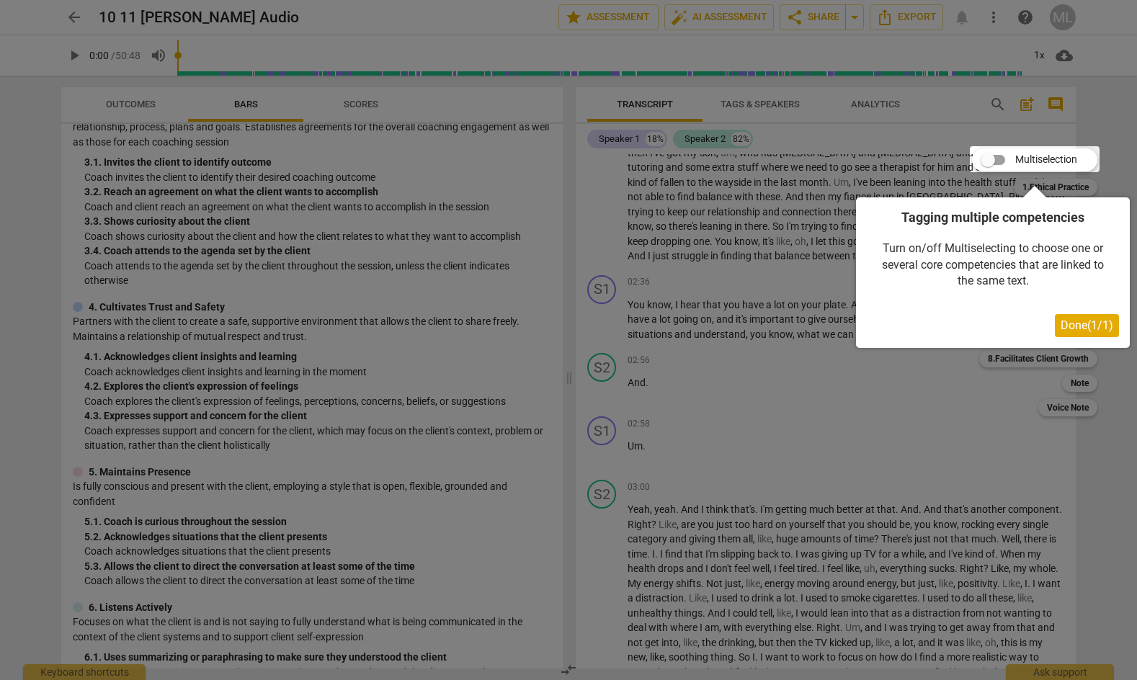
click at [1003, 159] on div at bounding box center [1035, 159] width 130 height 26
click at [996, 161] on div at bounding box center [1035, 159] width 130 height 26
click at [1060, 326] on span "Done ( 1 / 1 )" at bounding box center [1086, 325] width 53 height 14
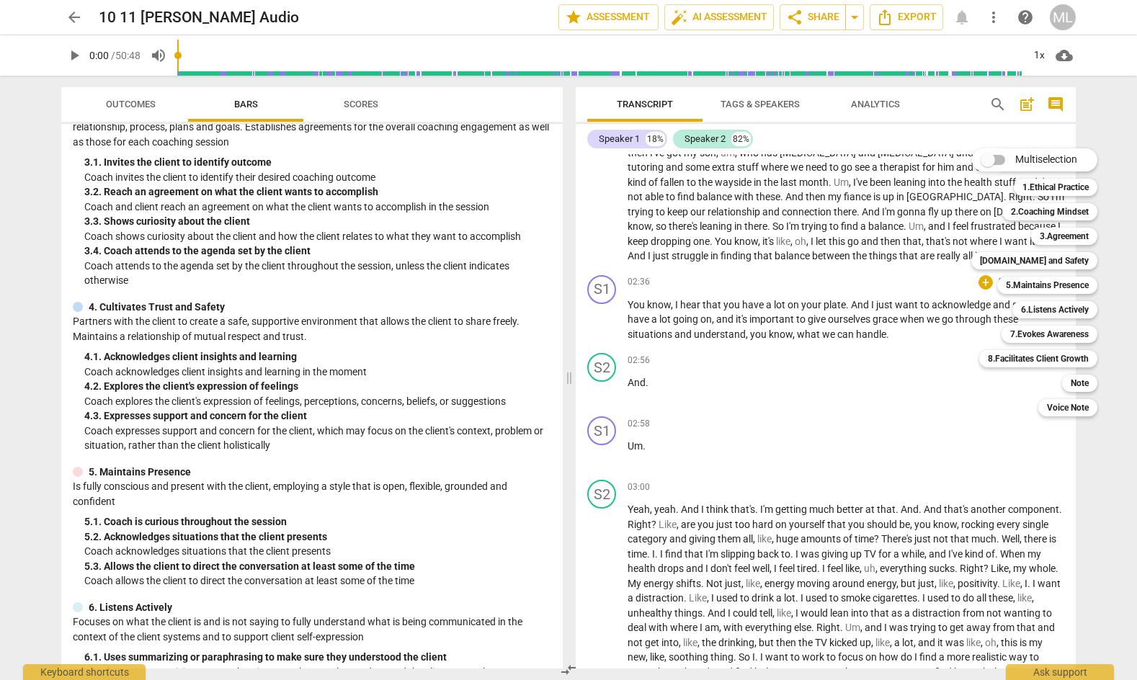
click at [998, 158] on input "Multiselection" at bounding box center [987, 160] width 35 height 35
checkbox input "true"
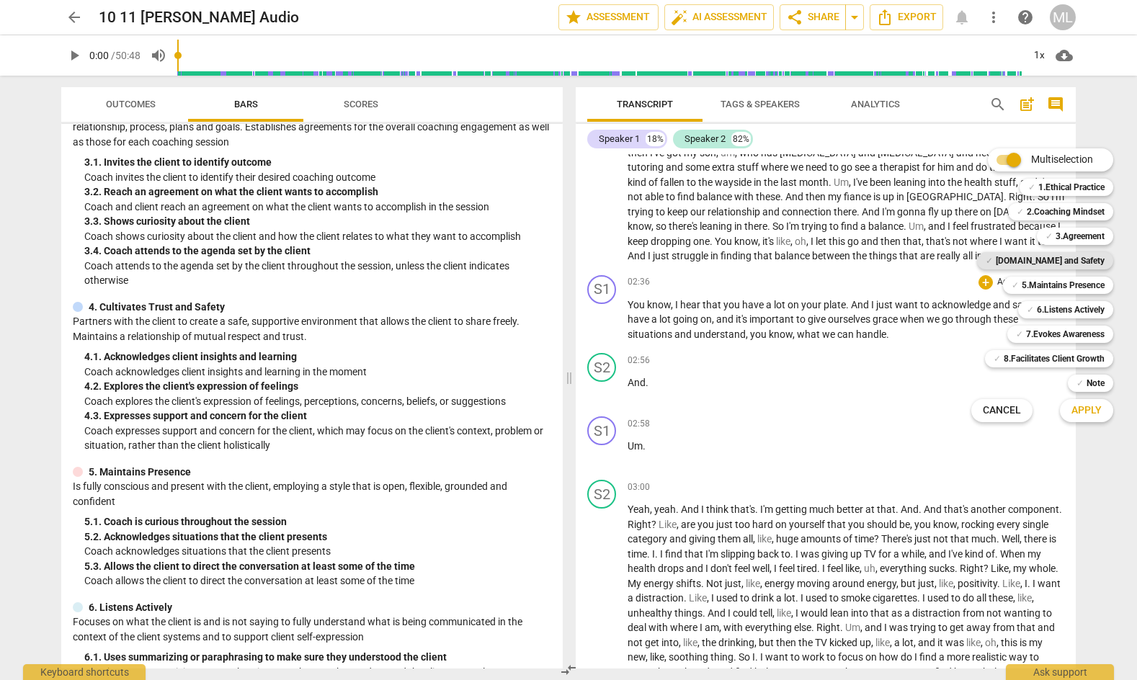
click at [1060, 262] on b "4.Trust and Safety" at bounding box center [1049, 260] width 109 height 17
click at [1088, 410] on span "Apply" at bounding box center [1086, 410] width 30 height 14
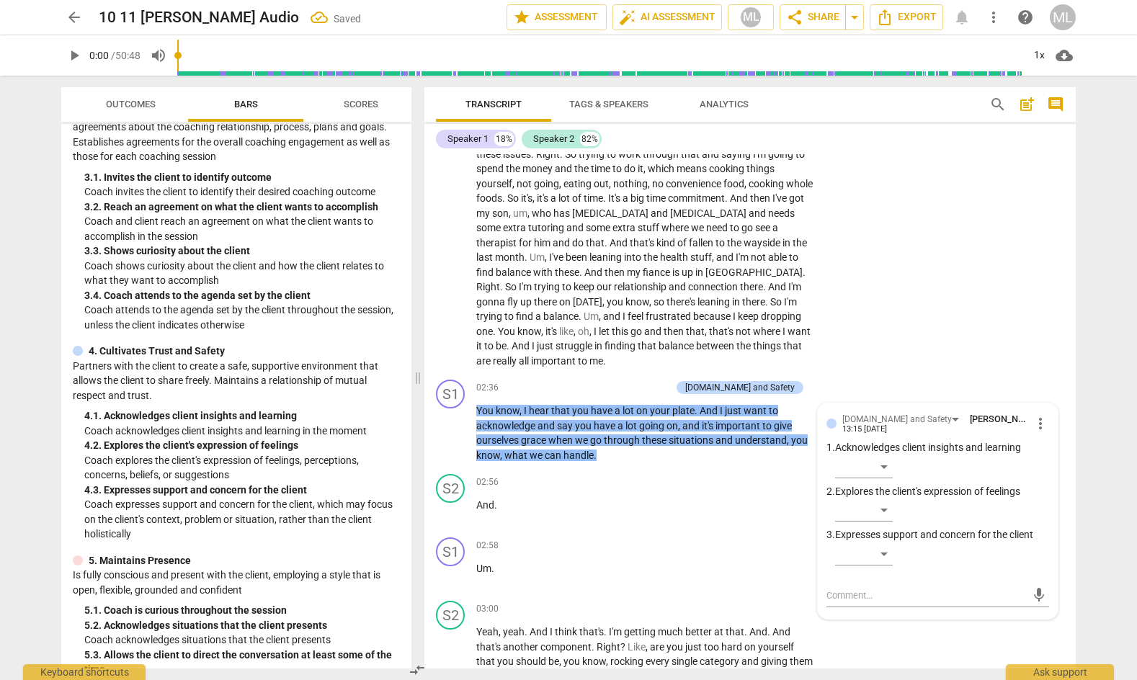
scroll to position [362, 0]
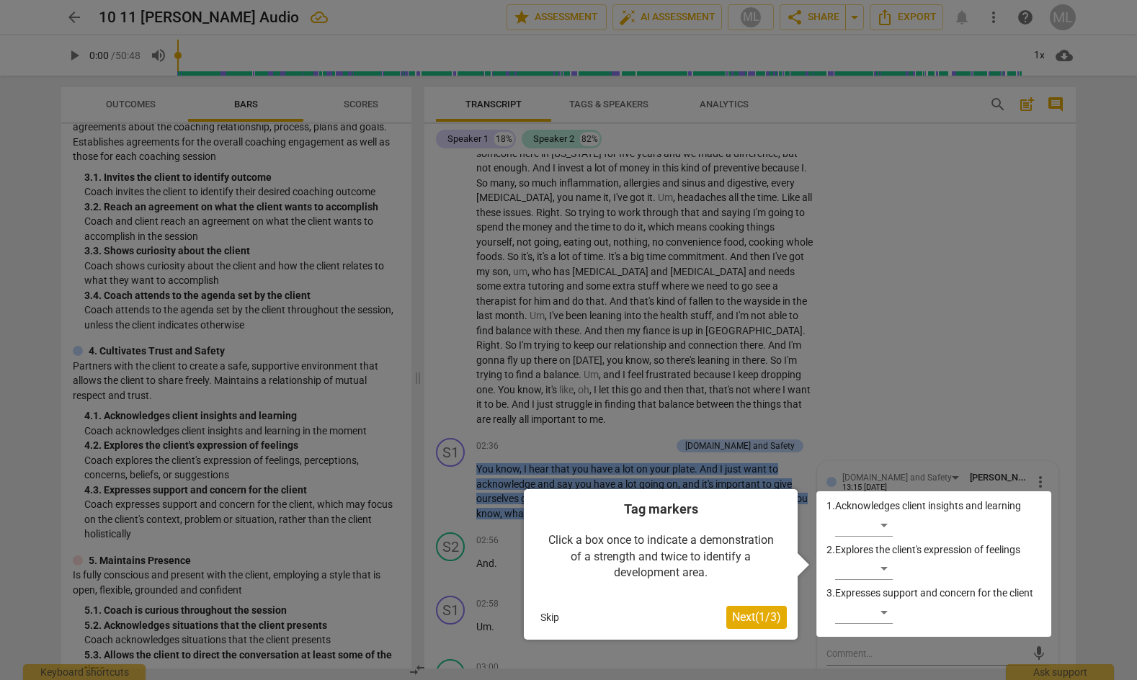
click at [758, 612] on span "Next ( 1 / 3 )" at bounding box center [756, 617] width 49 height 14
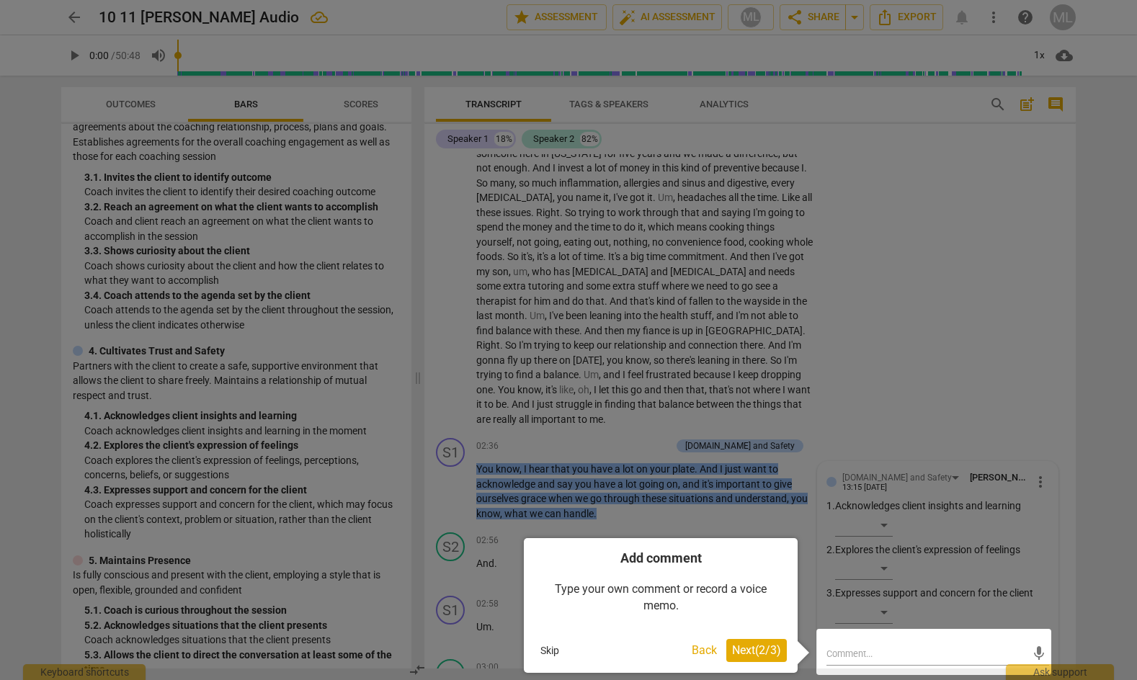
click at [744, 647] on span "Next ( 2 / 3 )" at bounding box center [756, 650] width 49 height 14
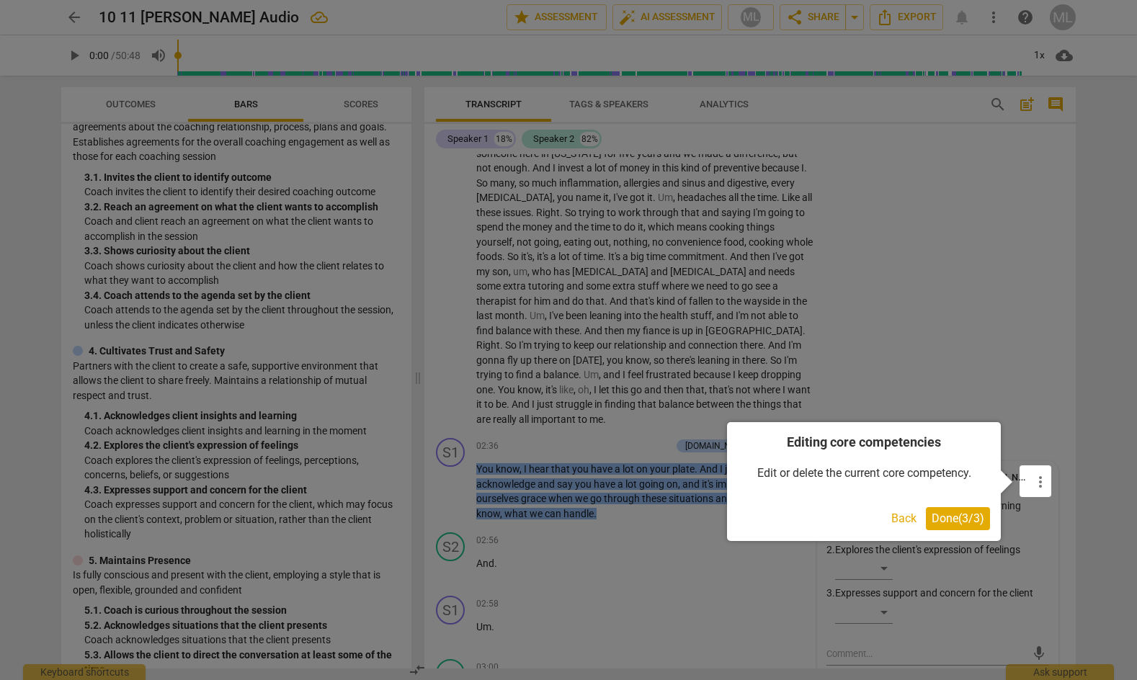
click at [966, 514] on span "Done ( 3 / 3 )" at bounding box center [957, 518] width 53 height 14
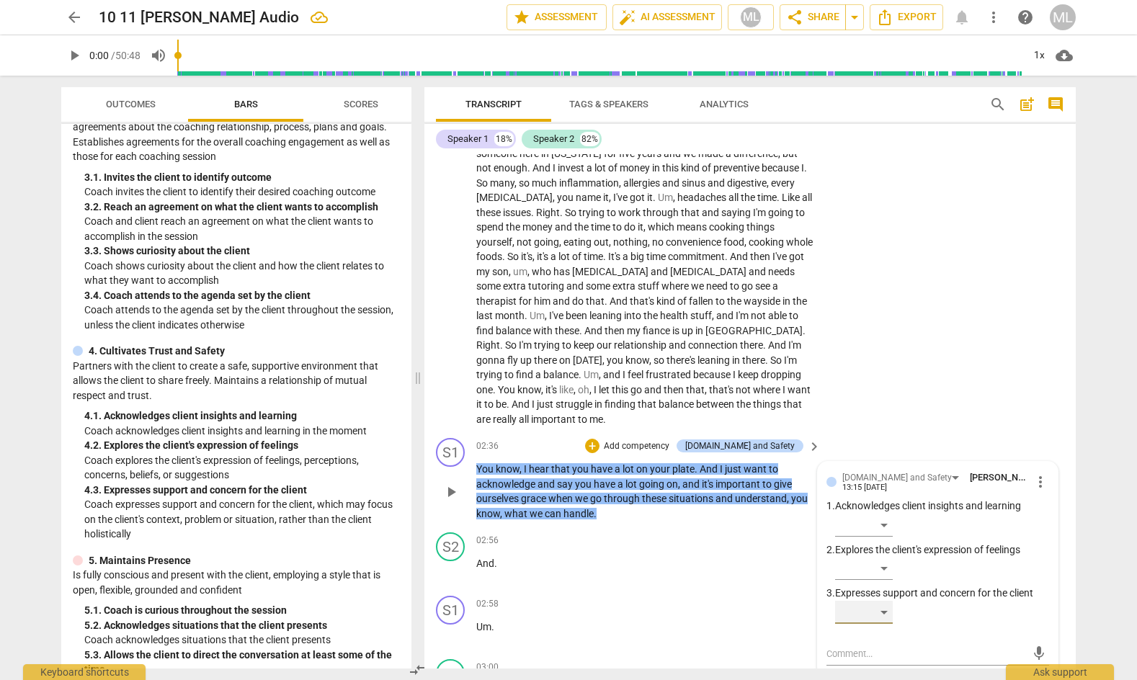
click at [882, 609] on div "​" at bounding box center [864, 612] width 58 height 23
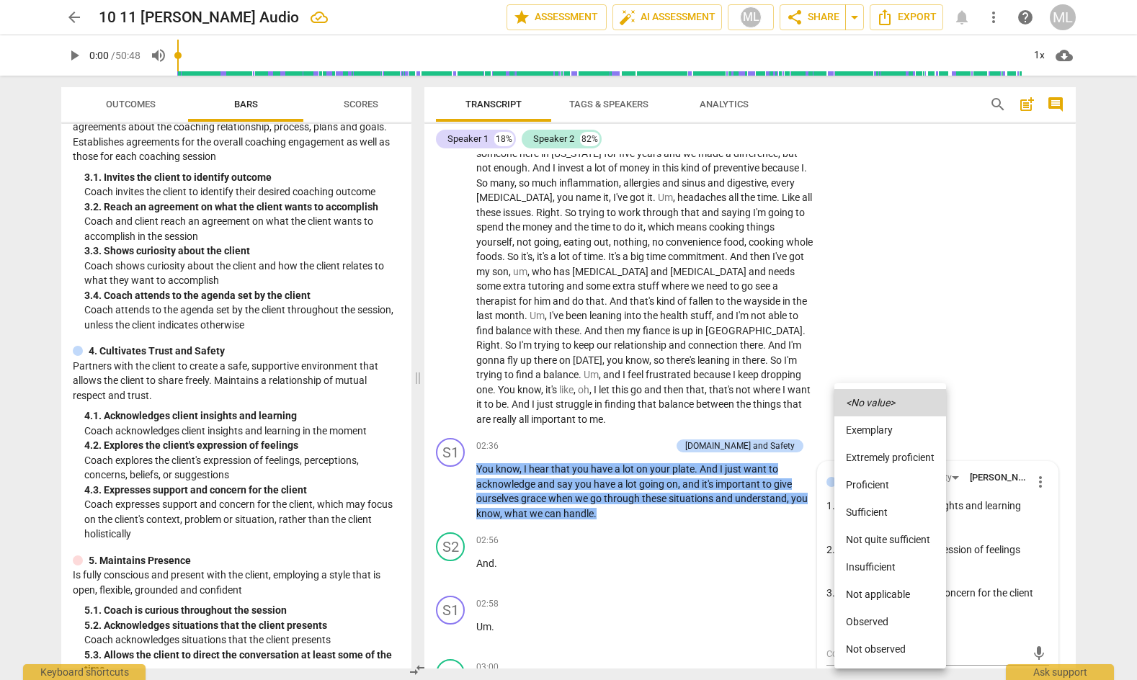
click at [1098, 356] on div at bounding box center [568, 340] width 1137 height 680
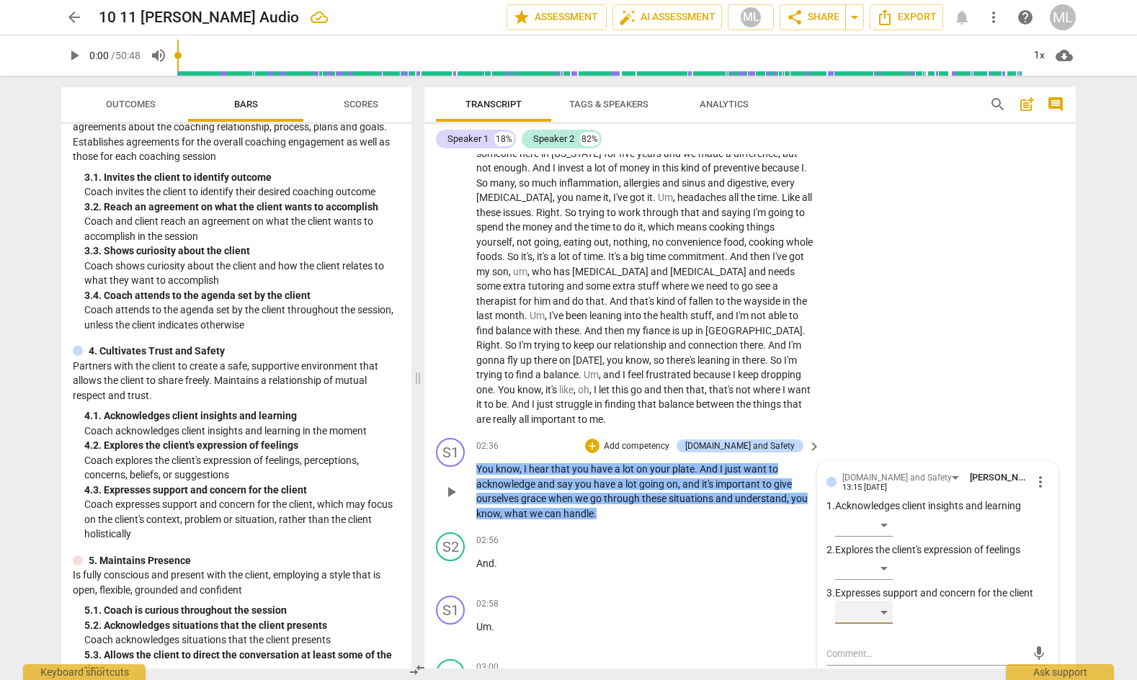
click at [882, 610] on div "​" at bounding box center [864, 612] width 58 height 23
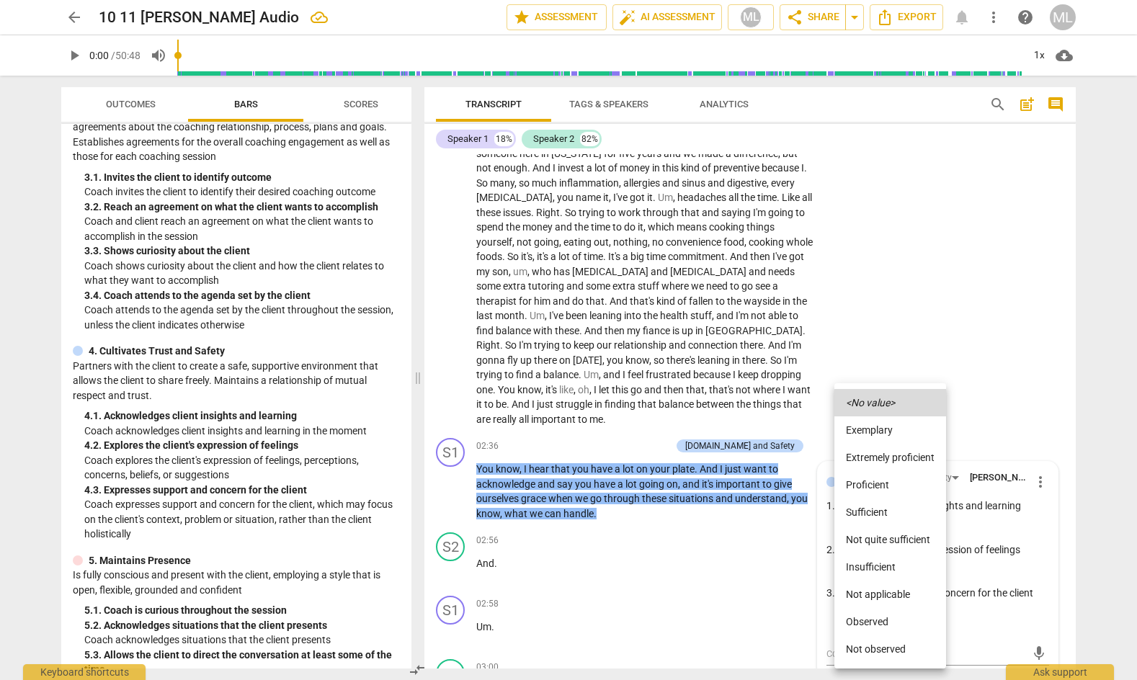
click at [1060, 409] on div at bounding box center [568, 340] width 1137 height 680
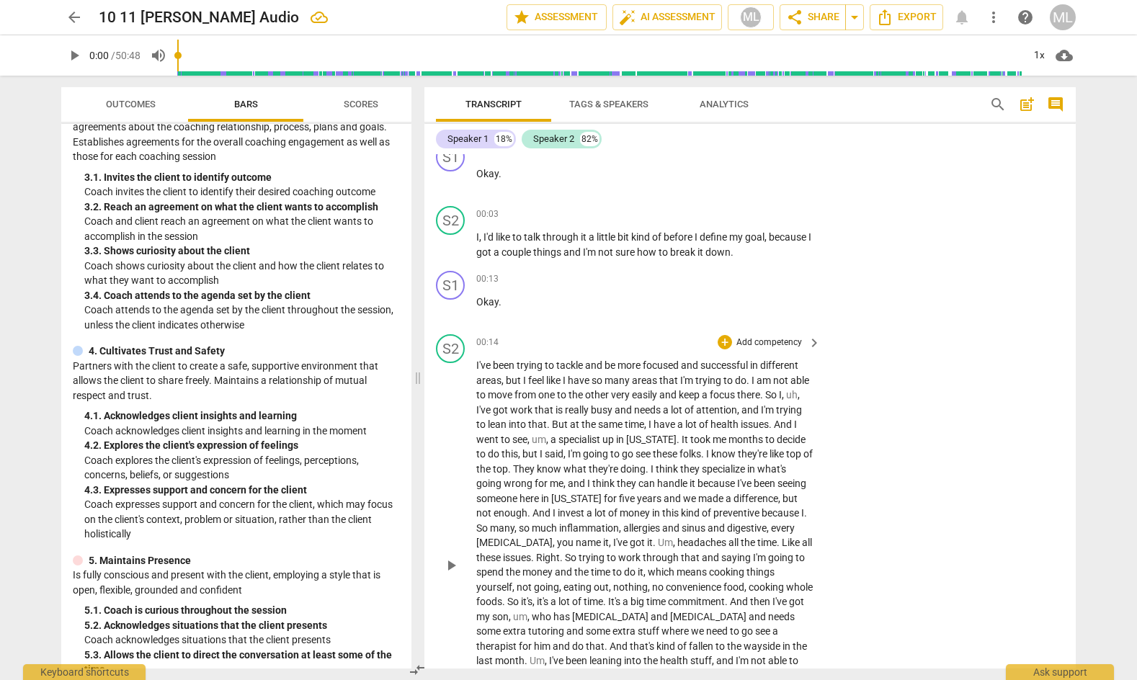
scroll to position [0, 0]
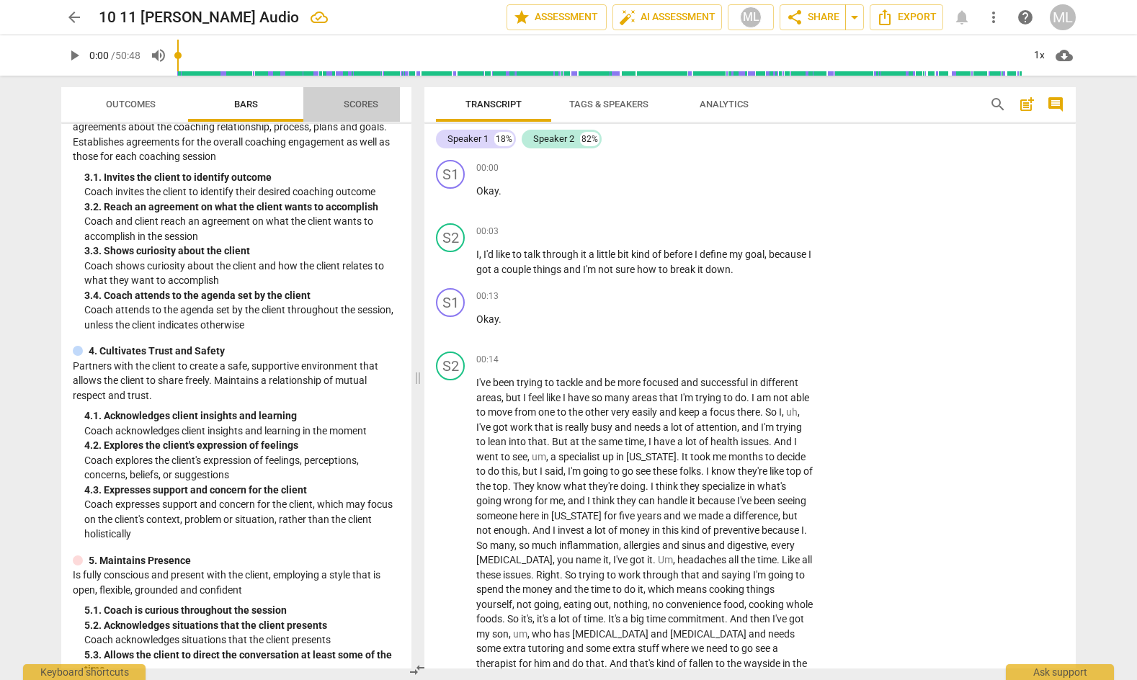
click at [359, 106] on span "Scores" at bounding box center [361, 104] width 35 height 11
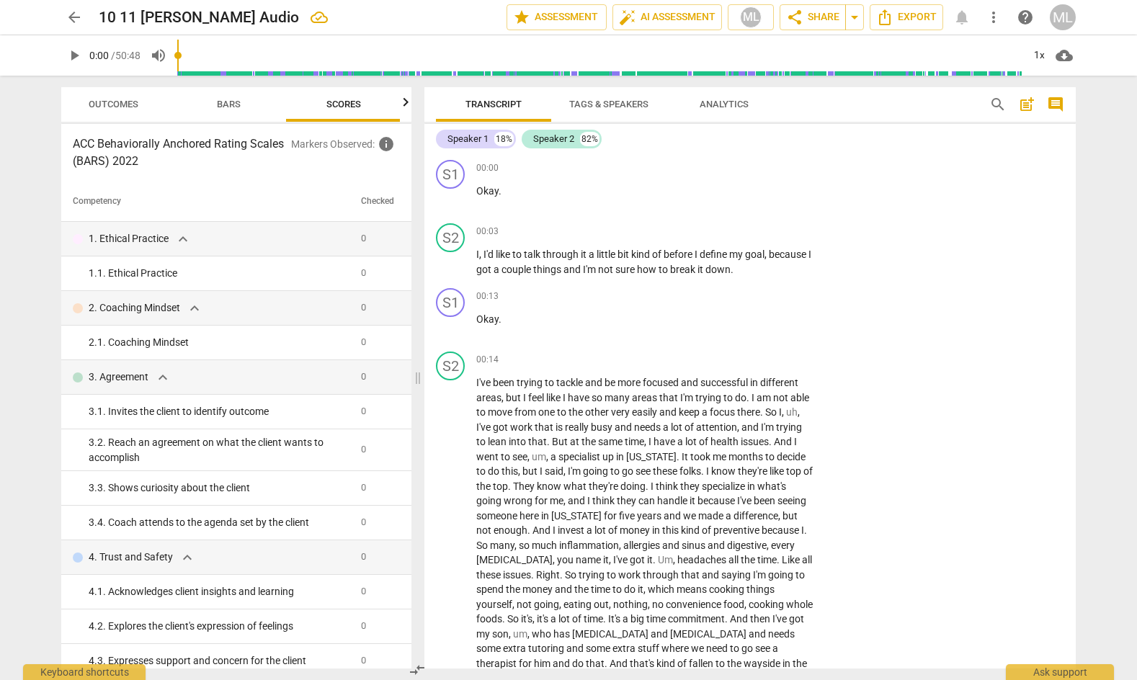
scroll to position [0, 19]
click at [229, 104] on span "Bars" at bounding box center [227, 104] width 24 height 11
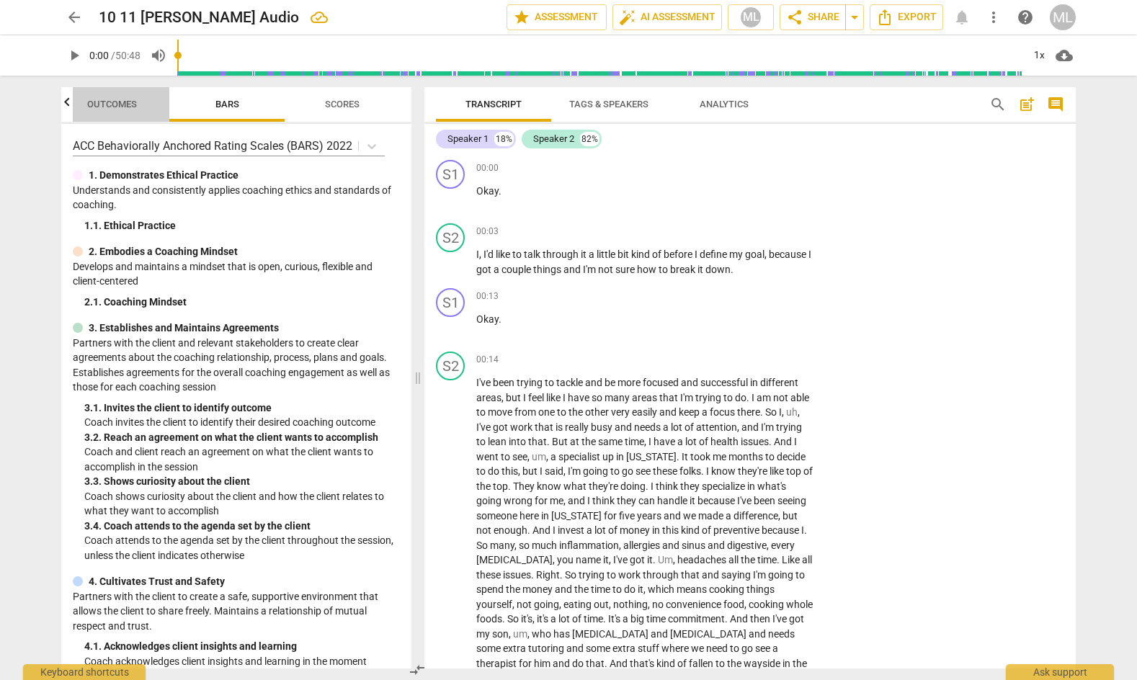
click at [107, 100] on span "Outcomes" at bounding box center [112, 104] width 50 height 11
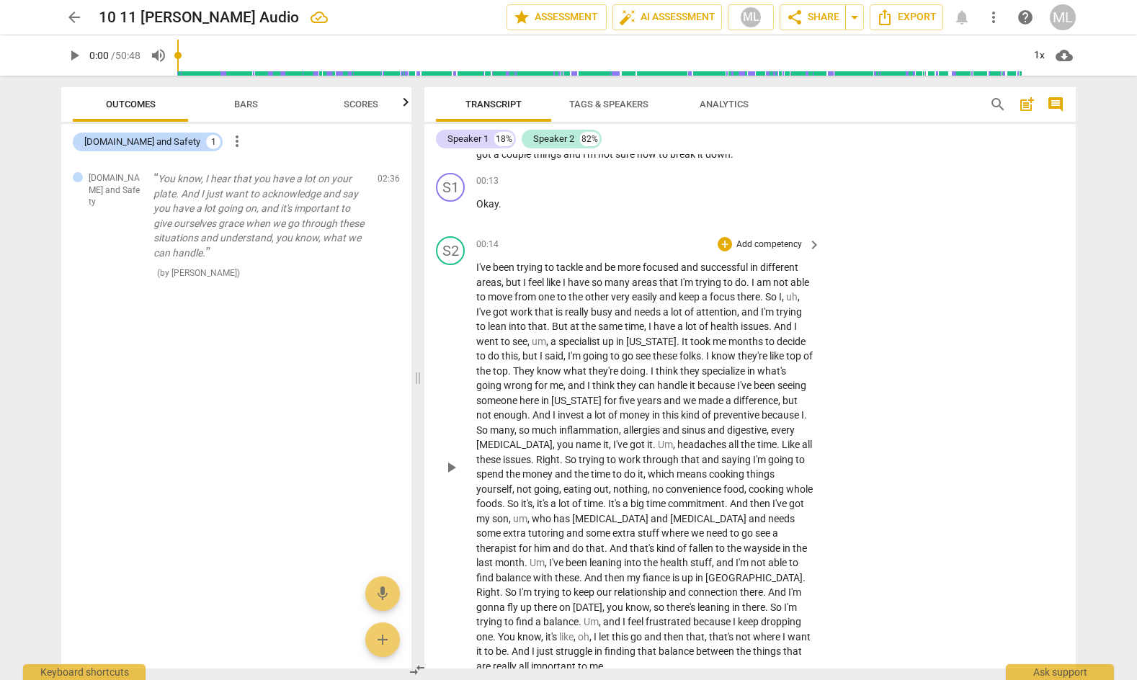
scroll to position [0, 0]
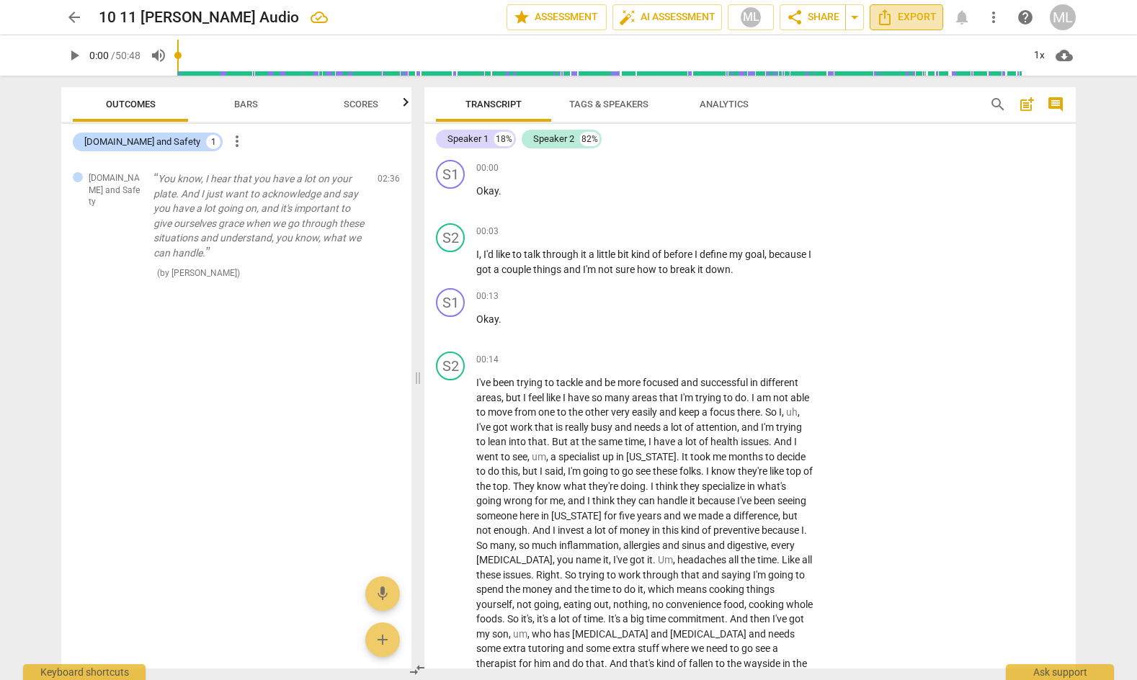
click at [913, 15] on span "Export" at bounding box center [906, 17] width 61 height 17
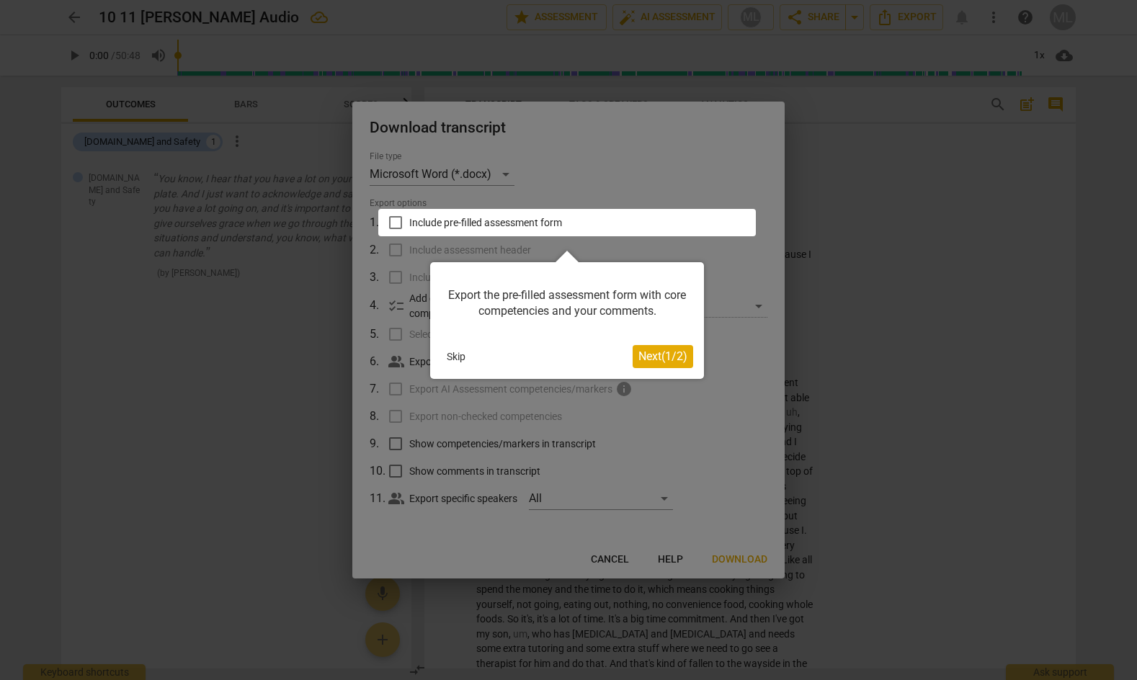
click at [651, 360] on span "Next ( 1 / 2 )" at bounding box center [662, 356] width 49 height 14
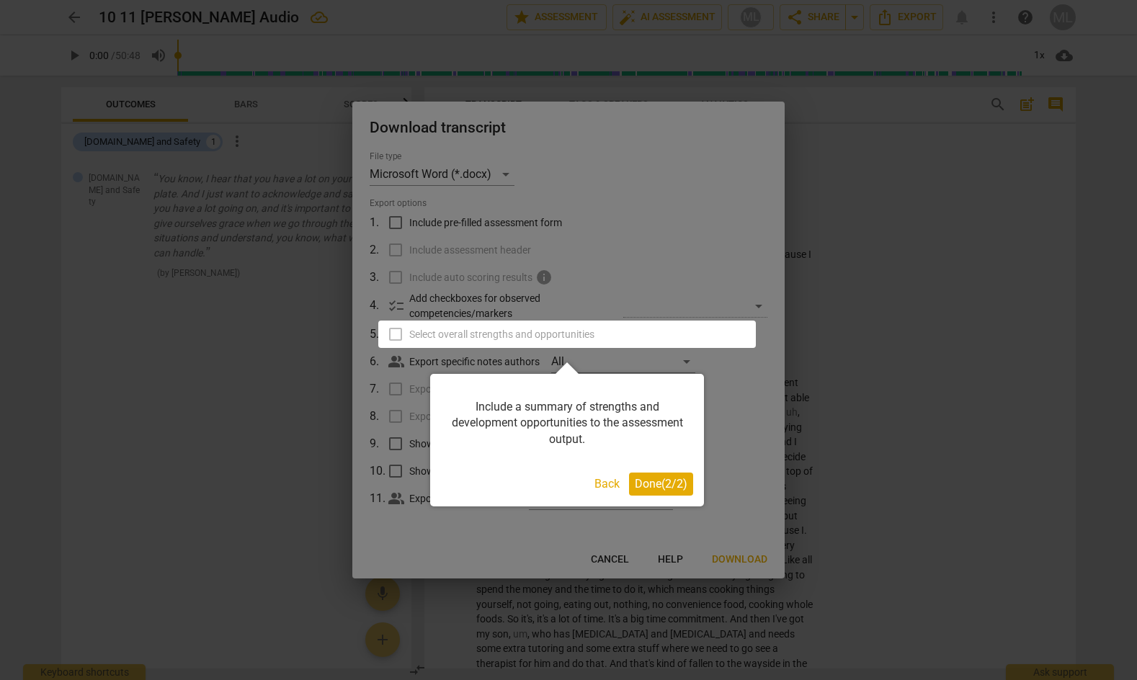
click at [651, 488] on span "Done ( 2 / 2 )" at bounding box center [661, 484] width 53 height 14
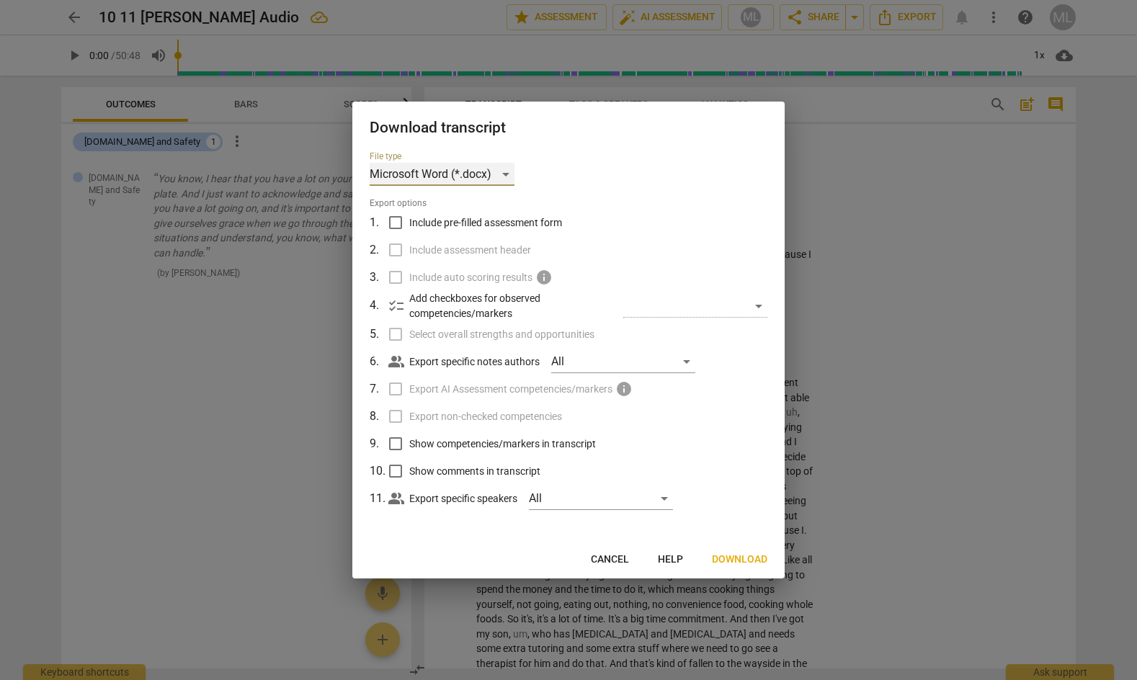
click at [506, 171] on div "Microsoft Word (*.docx)" at bounding box center [442, 174] width 145 height 23
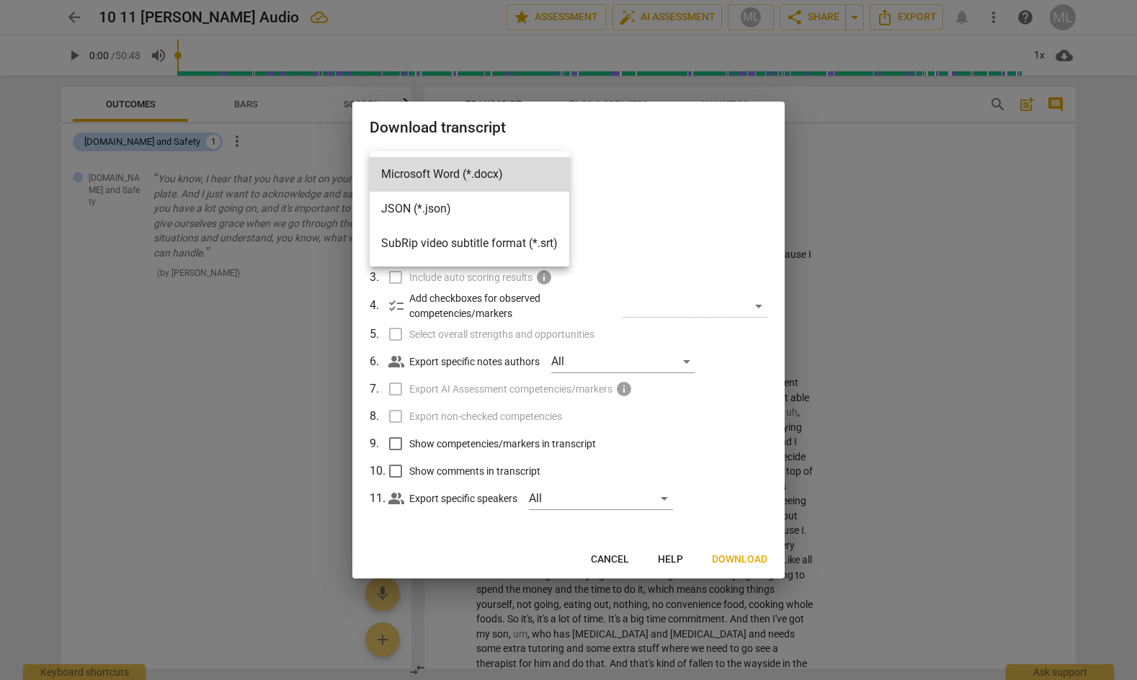
click at [934, 97] on div at bounding box center [568, 340] width 1137 height 680
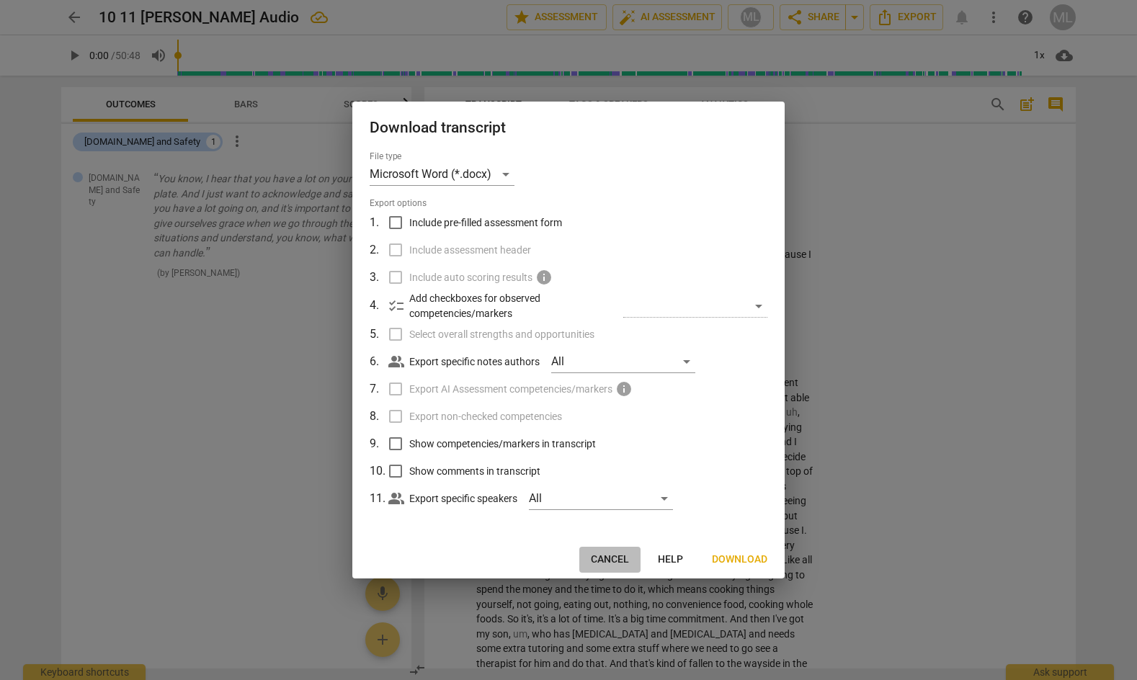
click at [616, 552] on span "Cancel" at bounding box center [610, 559] width 38 height 14
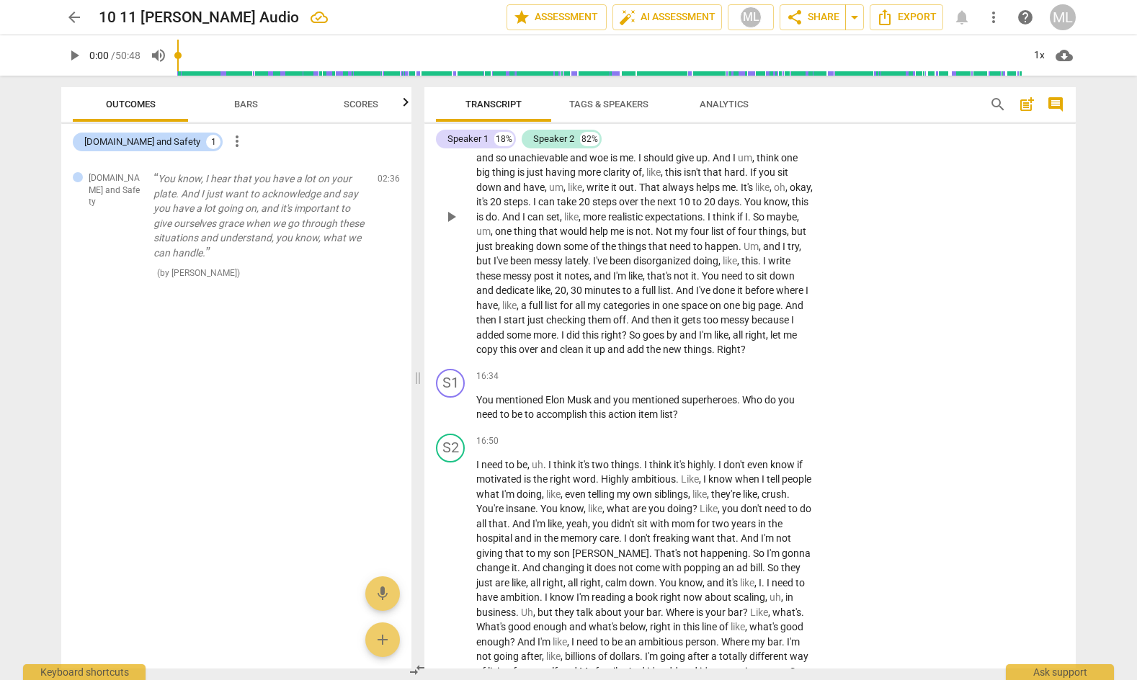
scroll to position [4404, 0]
click at [625, 102] on span "Tags & Speakers" at bounding box center [608, 104] width 79 height 11
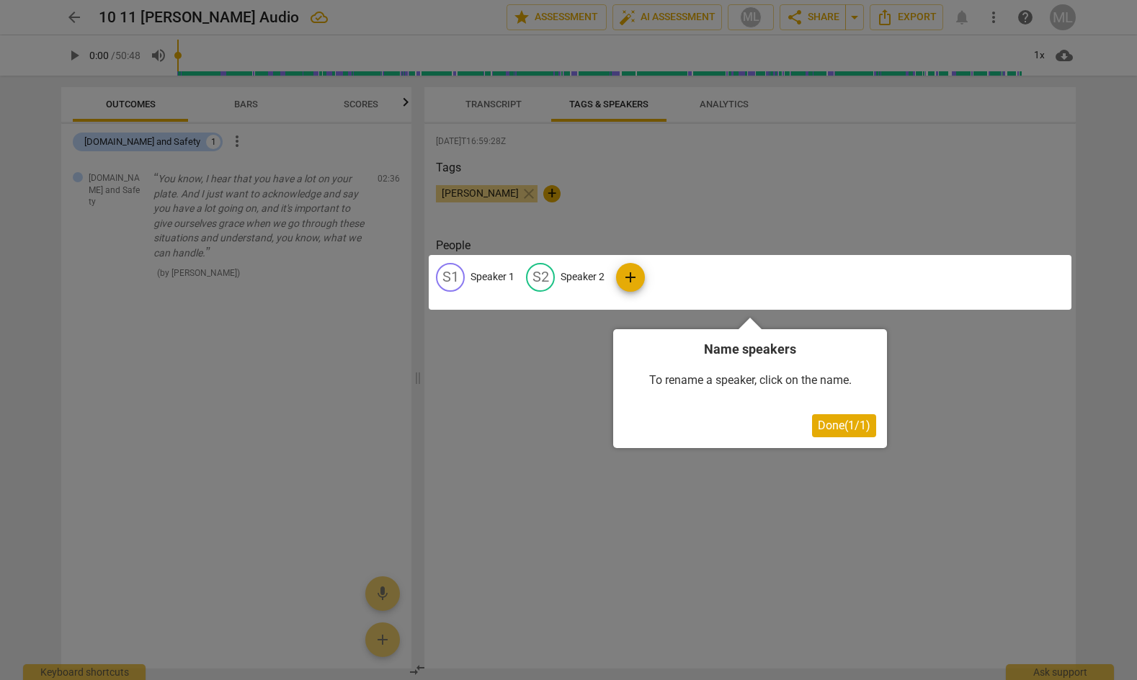
click at [630, 278] on div at bounding box center [750, 282] width 643 height 55
click at [836, 424] on span "Done ( 1 / 1 )" at bounding box center [844, 426] width 53 height 14
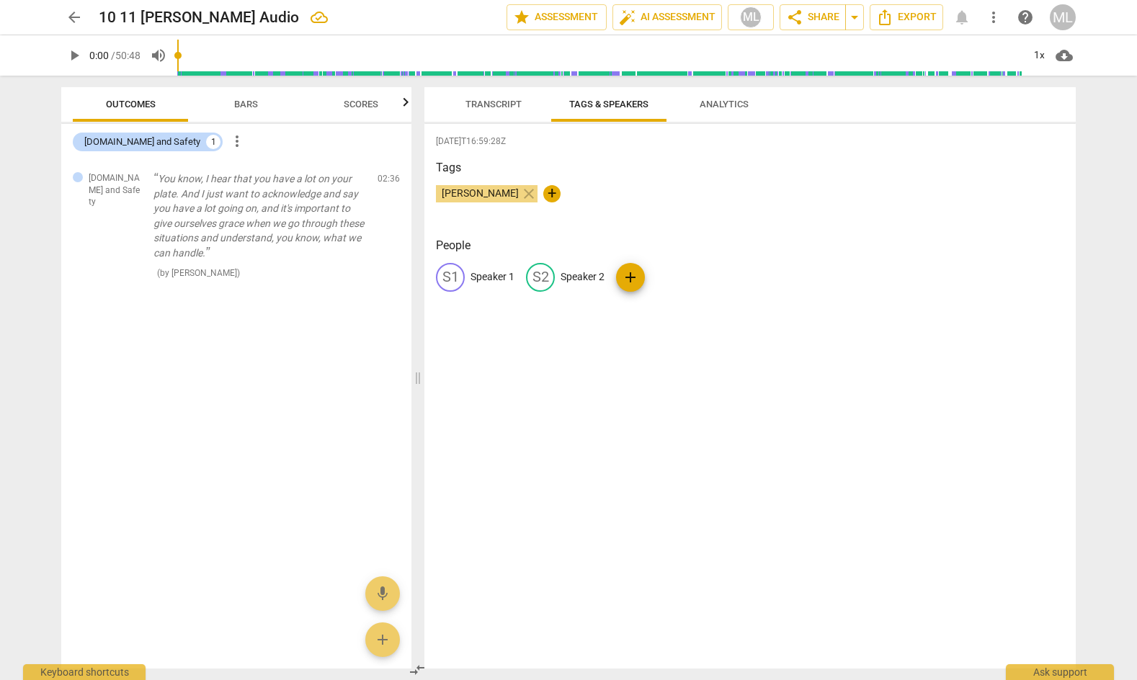
click at [494, 272] on p "Speaker 1" at bounding box center [492, 276] width 44 height 15
type input "Coach"
click at [669, 277] on p "Speaker 2" at bounding box center [676, 276] width 44 height 15
type input "Coachee"
drag, startPoint x: 503, startPoint y: 272, endPoint x: 488, endPoint y: 275, distance: 14.7
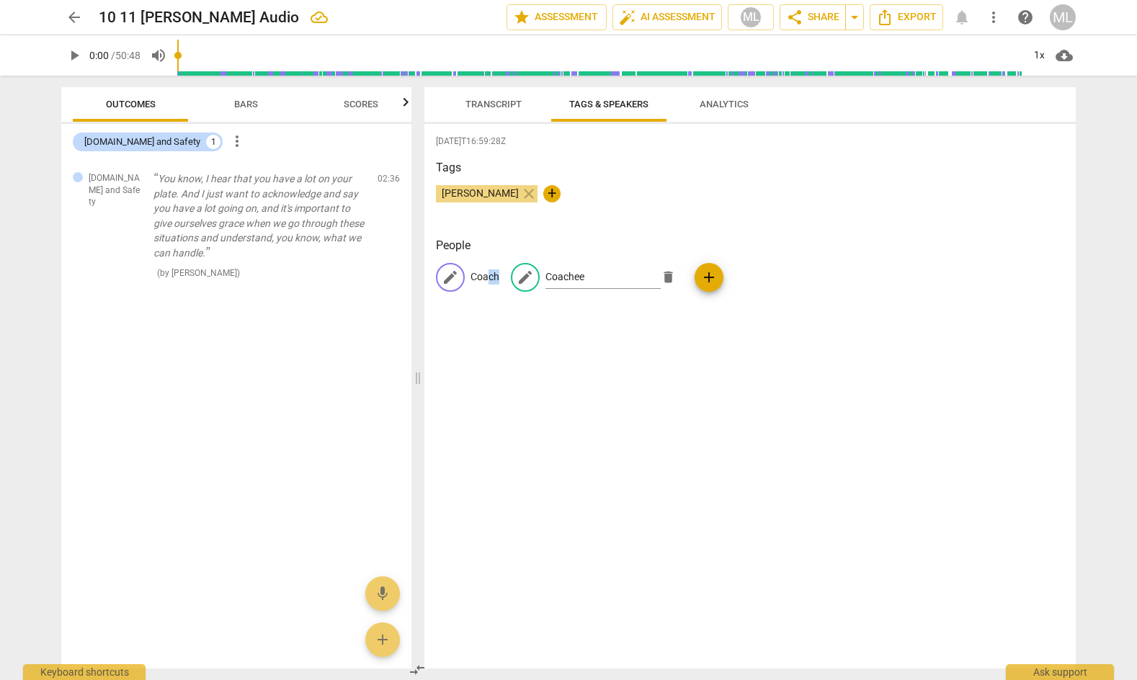
click at [488, 275] on div "edit Coach edit Coachee delete add" at bounding box center [750, 283] width 628 height 40
click at [488, 275] on p "Coach" at bounding box center [484, 276] width 29 height 15
click at [504, 275] on input "Coach" at bounding box center [527, 277] width 115 height 23
type input "Coach Mimi"
click at [756, 390] on div "2025-10-11T16:59:28Z Tags Meme Lowe close + People edit Coach Mimi delete edit …" at bounding box center [749, 396] width 651 height 545
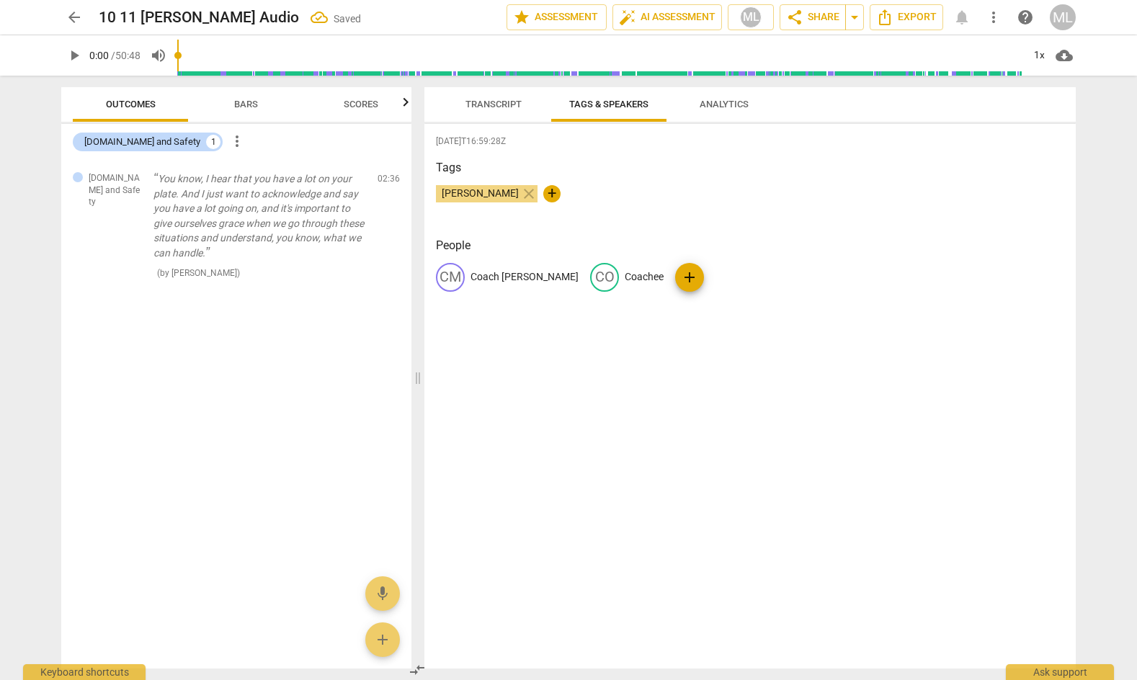
click at [707, 455] on div "2025-10-11T16:59:28Z Tags Meme Lowe close + People CM Coach Mimi CO Coachee add" at bounding box center [749, 396] width 651 height 545
click at [737, 108] on span "Analytics" at bounding box center [723, 104] width 49 height 11
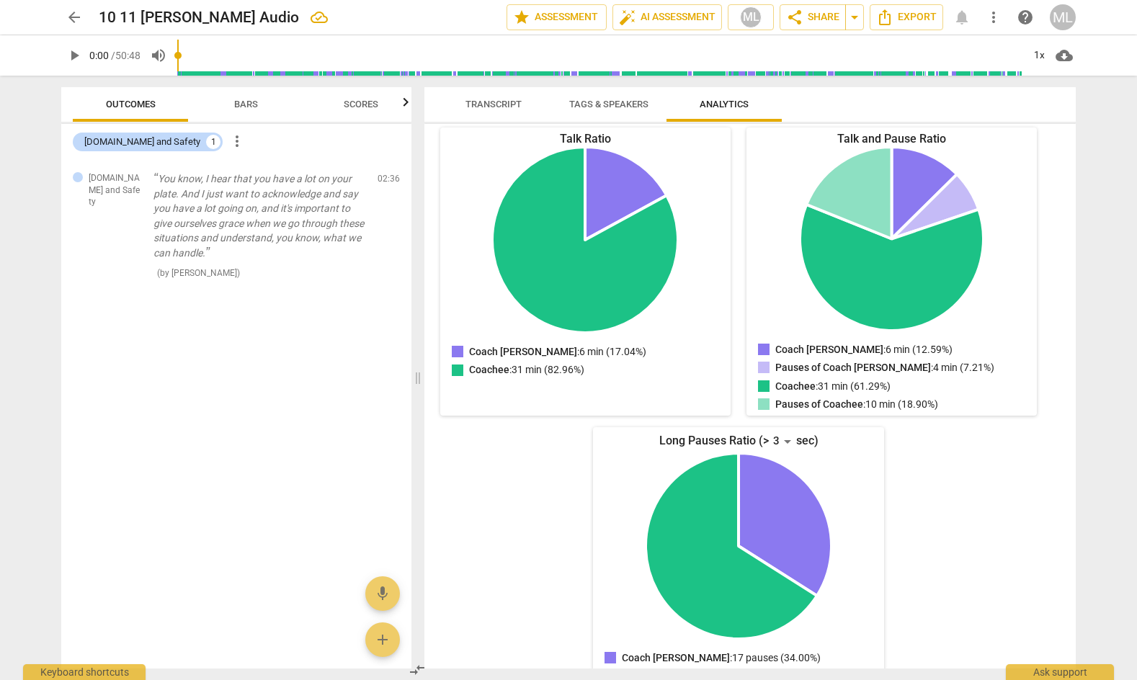
scroll to position [194, 0]
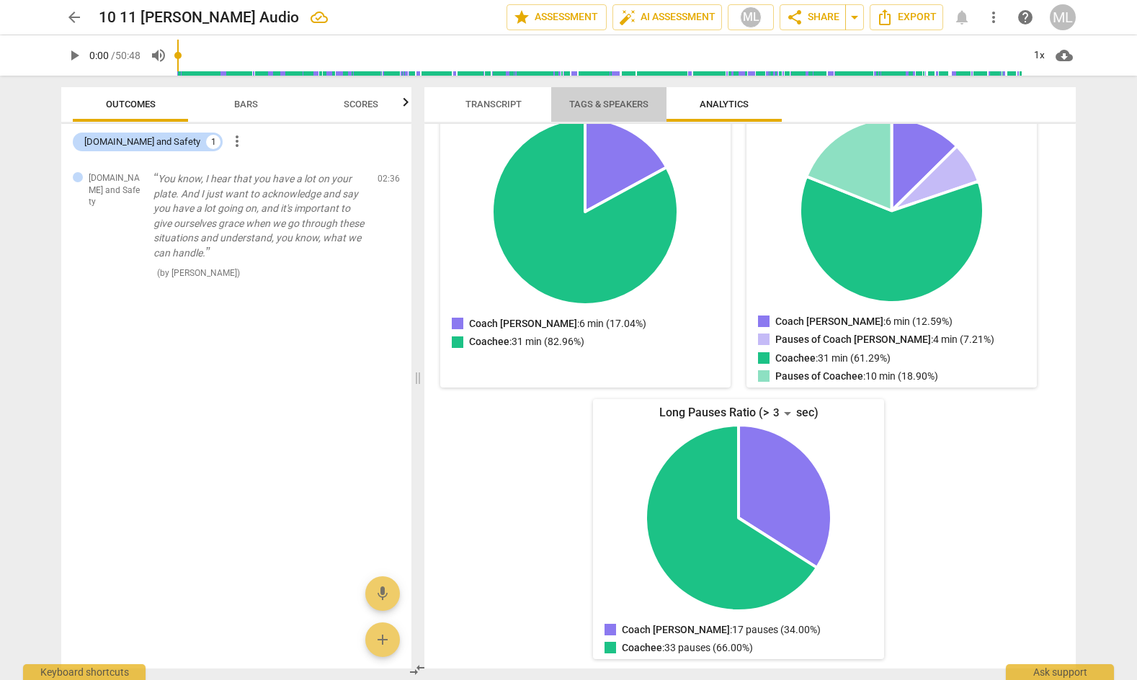
click at [587, 103] on span "Tags & Speakers" at bounding box center [608, 104] width 79 height 11
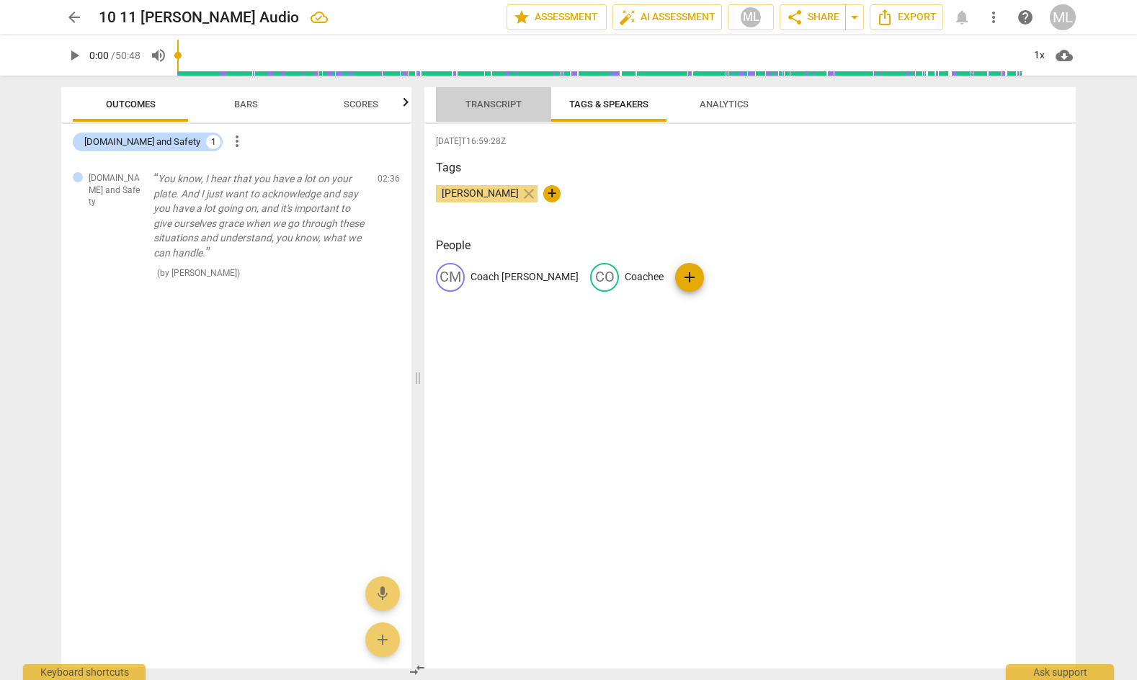
click at [508, 101] on span "Transcript" at bounding box center [493, 104] width 56 height 11
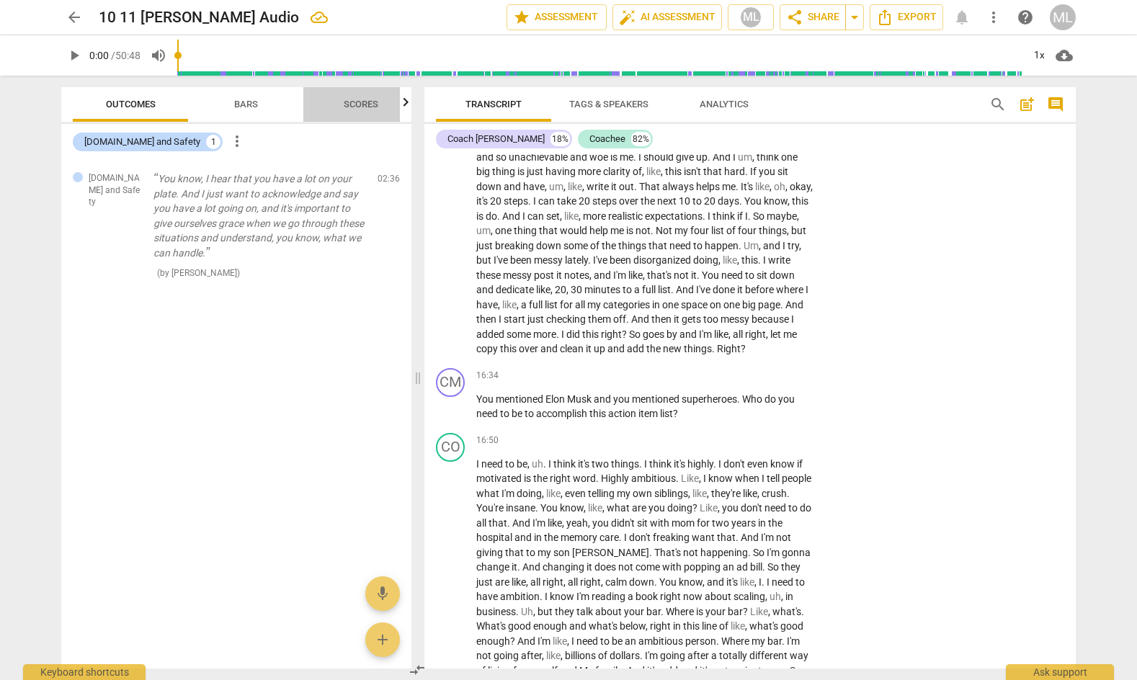
click at [370, 103] on span "Scores" at bounding box center [361, 104] width 35 height 11
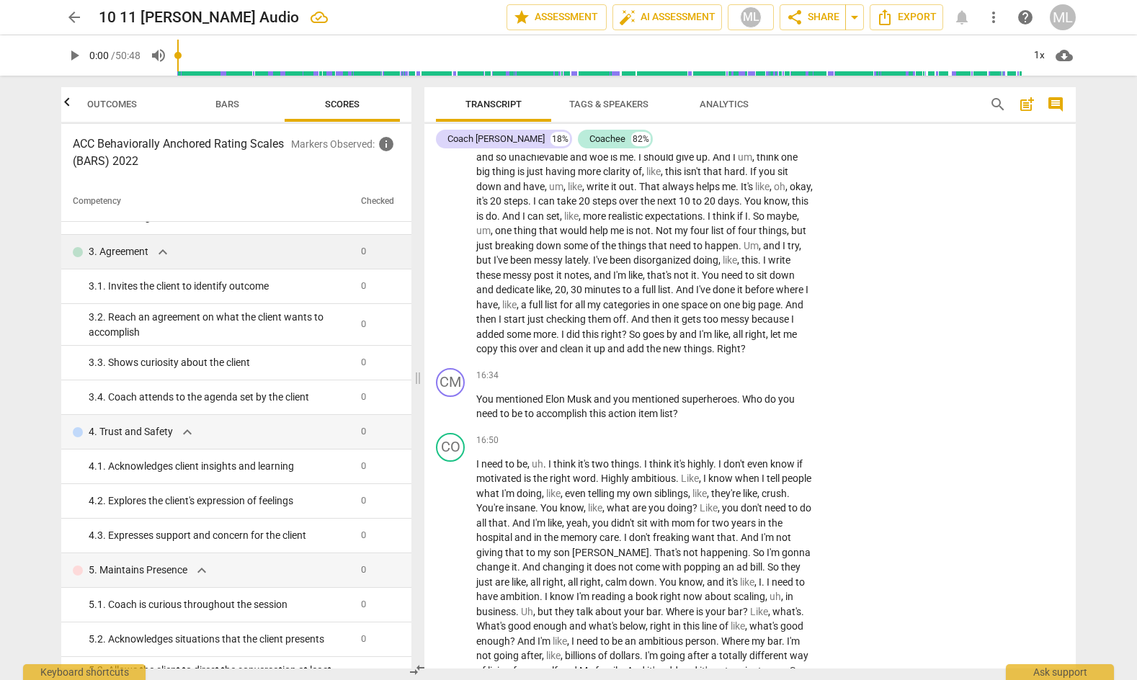
scroll to position [0, 0]
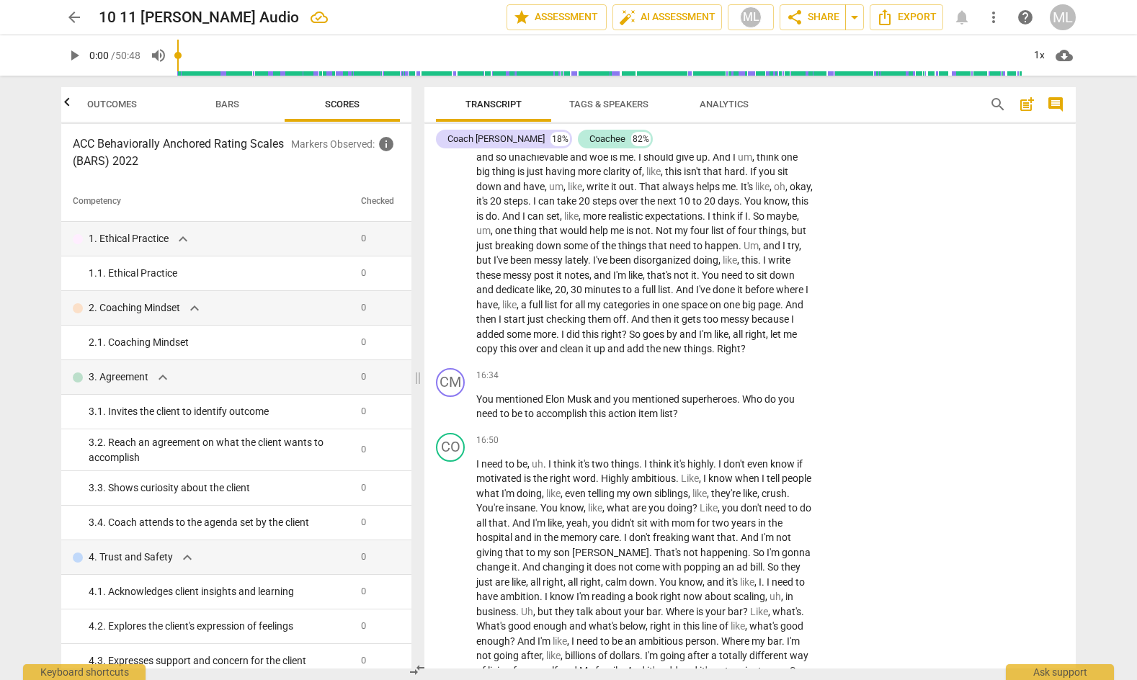
click at [228, 107] on span "Bars" at bounding box center [227, 104] width 24 height 11
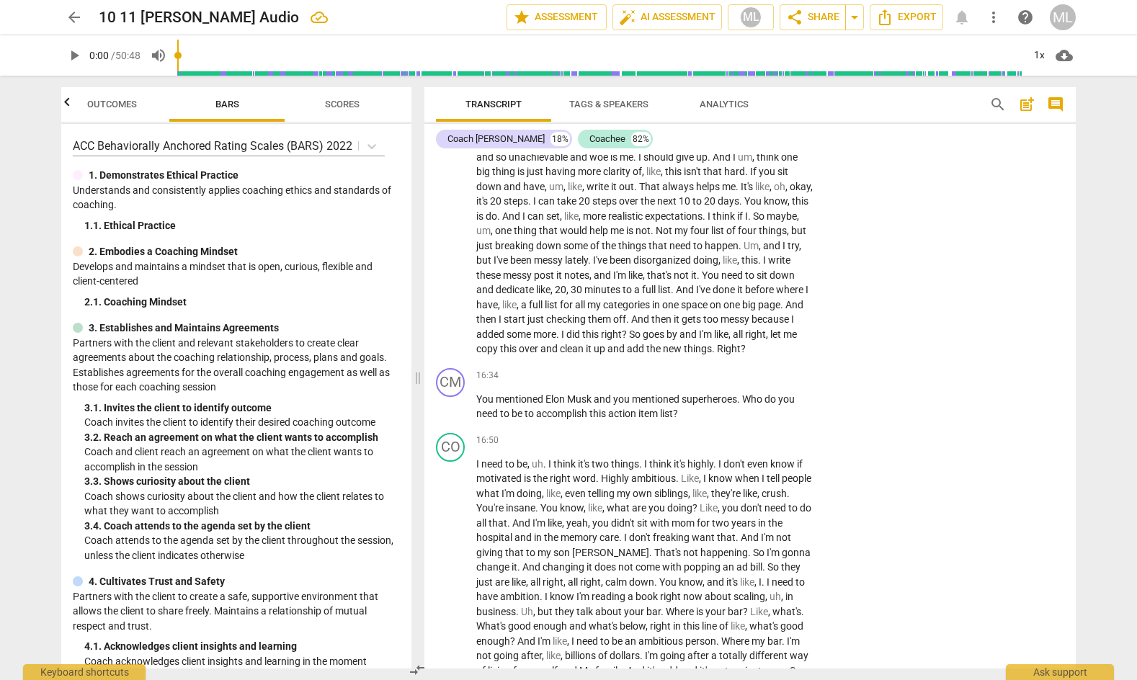
click at [117, 101] on span "Outcomes" at bounding box center [112, 104] width 50 height 11
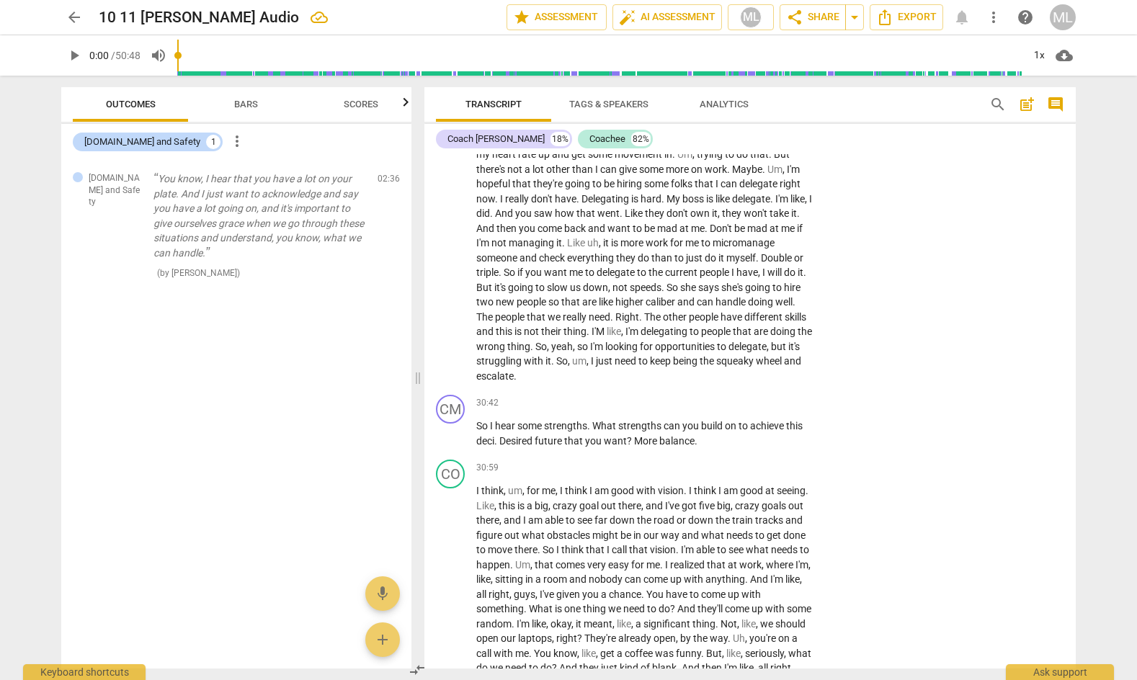
scroll to position [7942, 0]
